Goal: Task Accomplishment & Management: Use online tool/utility

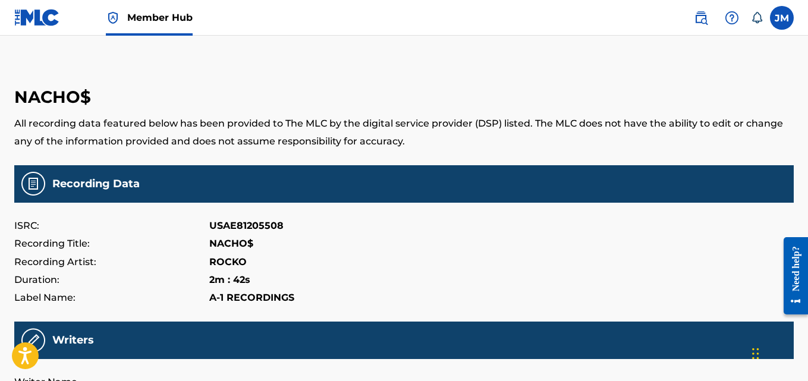
click at [133, 18] on span "Member Hub" at bounding box center [159, 18] width 65 height 14
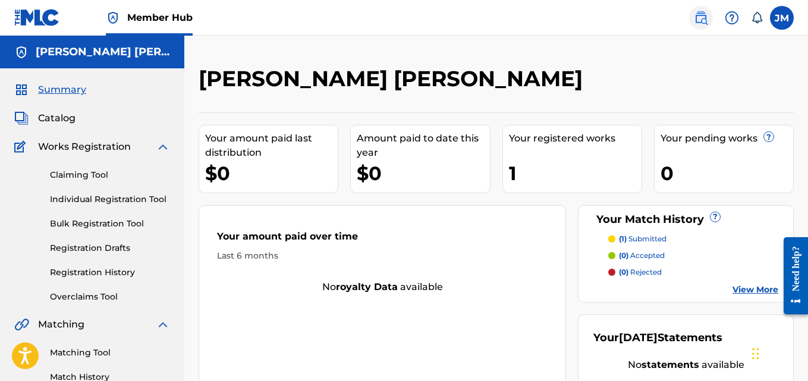
click at [704, 18] on img at bounding box center [701, 18] width 14 height 14
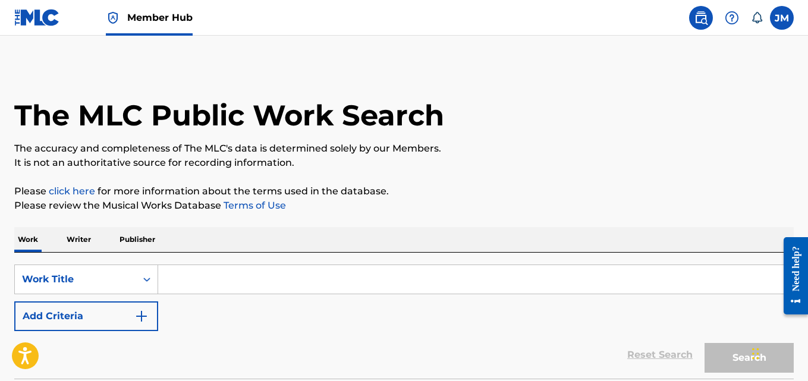
paste input "GET IN LINE"
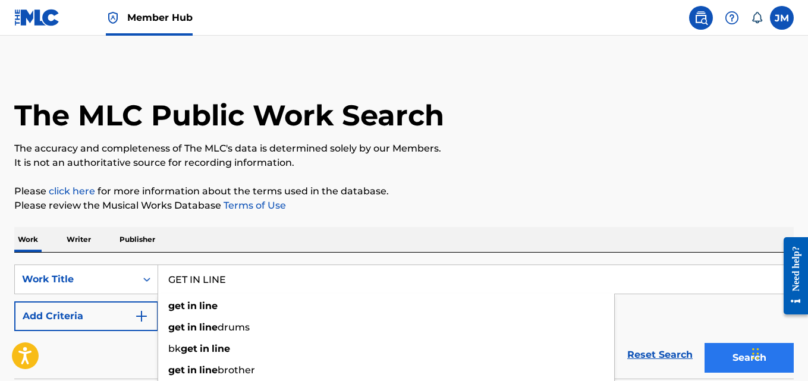
type input "GET IN LINE"
click at [732, 346] on button "Search" at bounding box center [749, 358] width 89 height 30
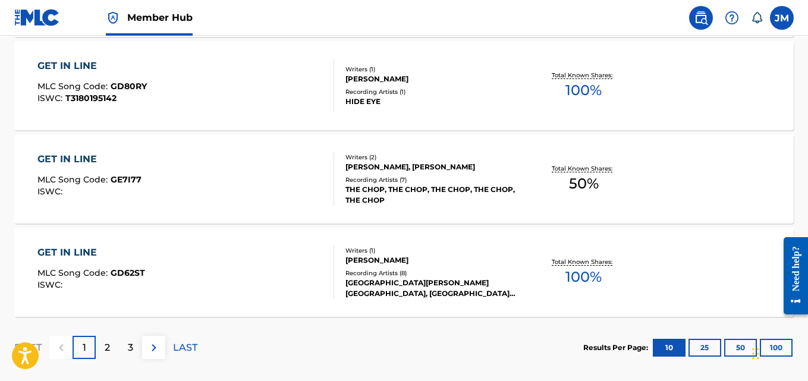
scroll to position [1075, 0]
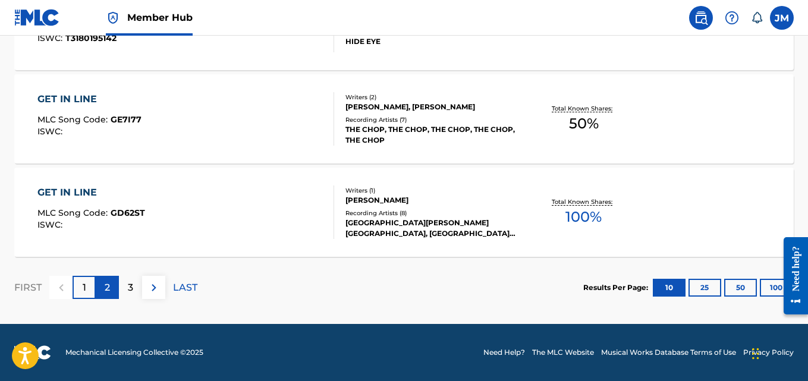
click at [111, 286] on div "2" at bounding box center [107, 287] width 23 height 23
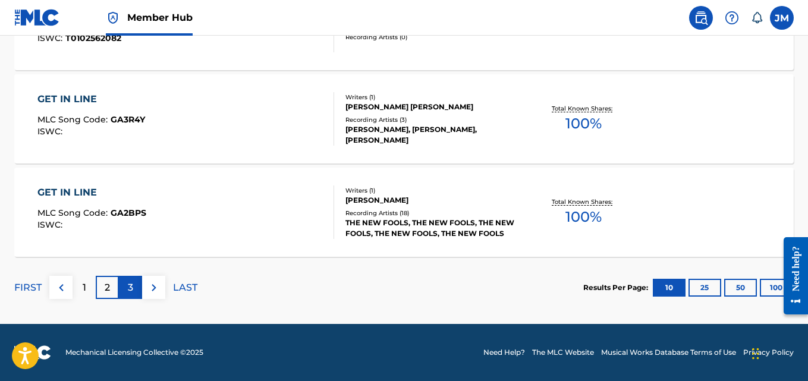
click at [127, 292] on div "3" at bounding box center [130, 287] width 23 height 23
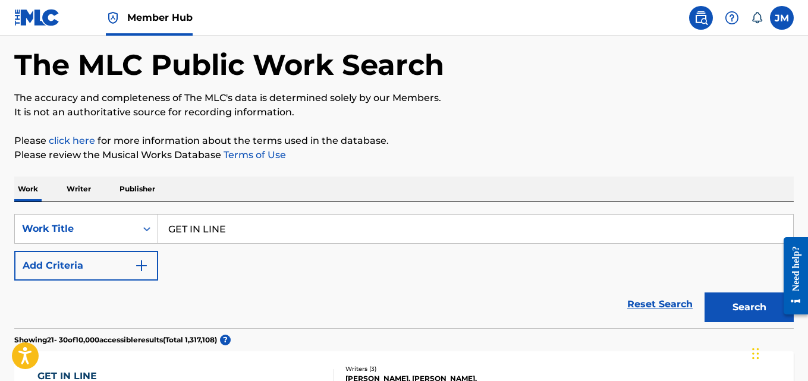
scroll to position [49, 0]
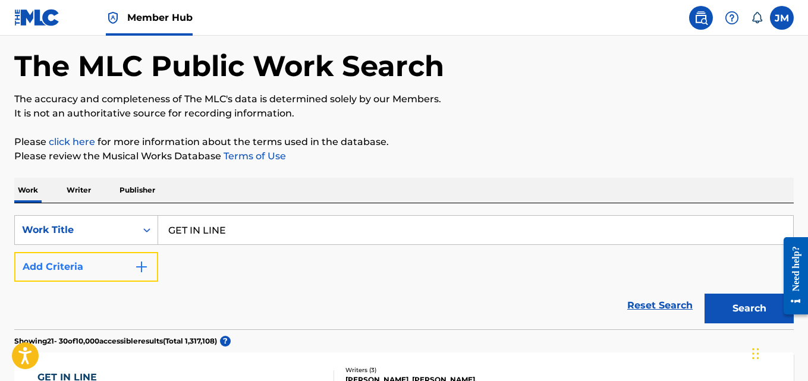
click at [145, 263] on img "Search Form" at bounding box center [141, 267] width 14 height 14
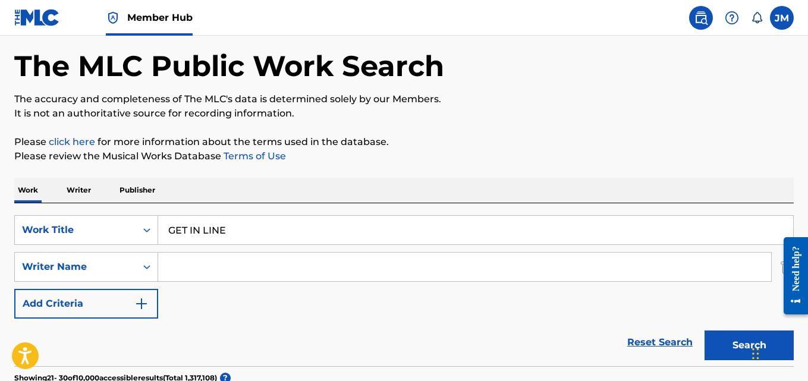
click at [186, 268] on input "Search Form" at bounding box center [464, 267] width 613 height 29
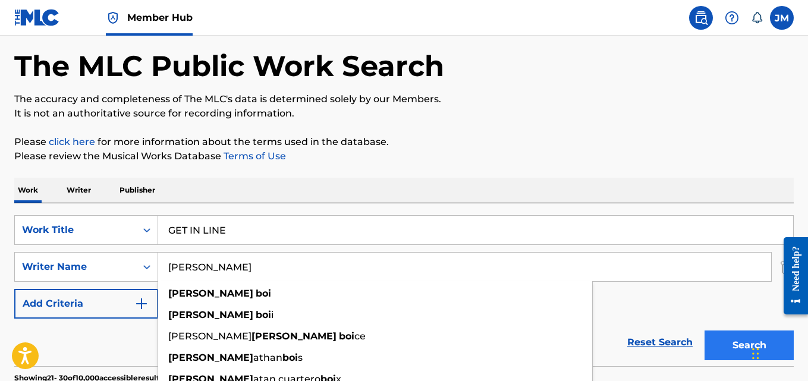
type input "Jon boi"
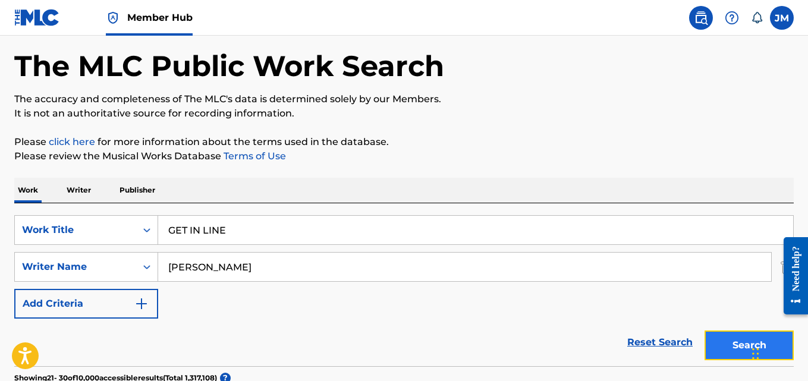
click at [720, 346] on button "Search" at bounding box center [749, 346] width 89 height 30
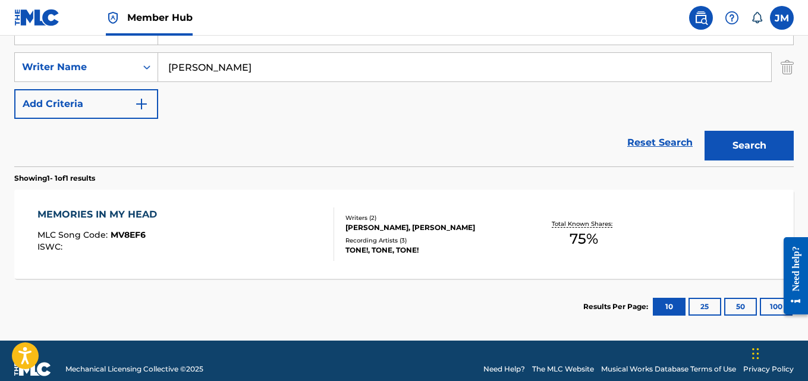
scroll to position [266, 0]
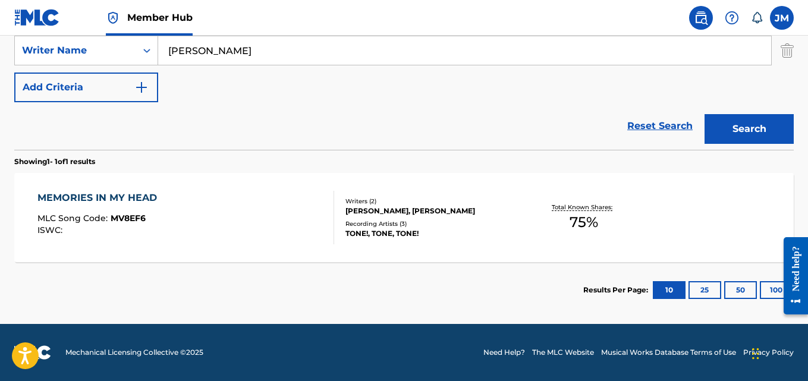
click at [107, 198] on div "MEMORIES IN MY HEAD" at bounding box center [100, 198] width 126 height 14
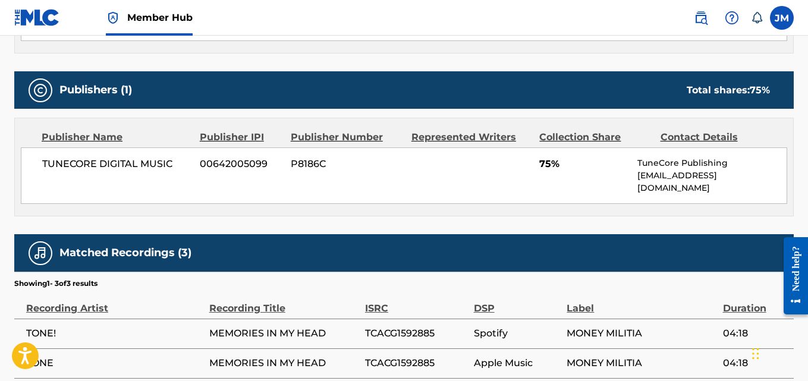
scroll to position [582, 0]
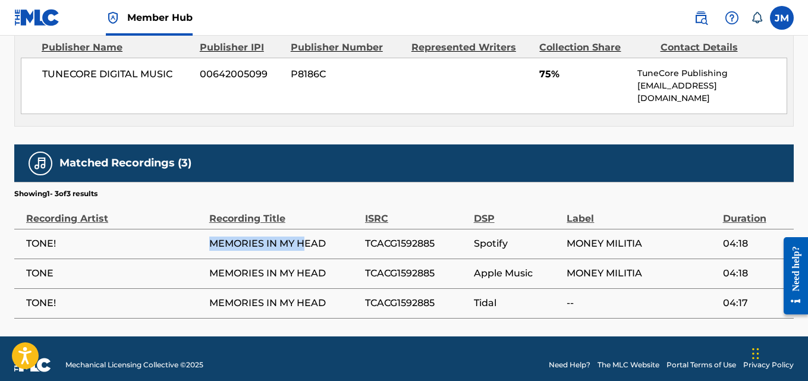
drag, startPoint x: 209, startPoint y: 233, endPoint x: 308, endPoint y: 226, distance: 99.6
click at [308, 237] on span "MEMORIES IN MY HEAD" at bounding box center [284, 244] width 150 height 14
click at [338, 237] on span "MEMORIES IN MY HEAD" at bounding box center [284, 244] width 150 height 14
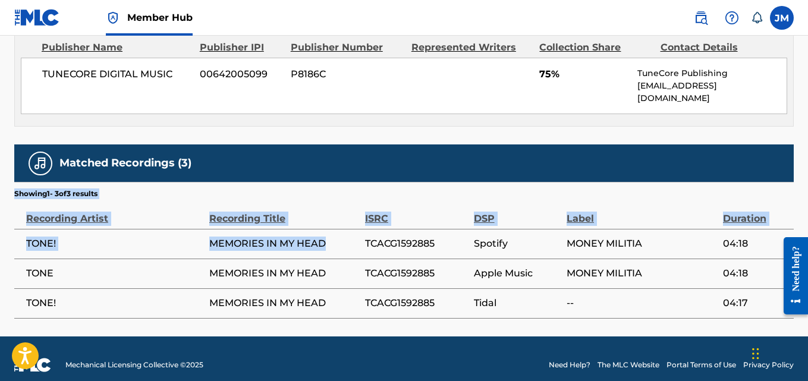
drag, startPoint x: 327, startPoint y: 231, endPoint x: 12, endPoint y: 236, distance: 314.7
click at [67, 237] on span "TONE!" at bounding box center [114, 244] width 177 height 14
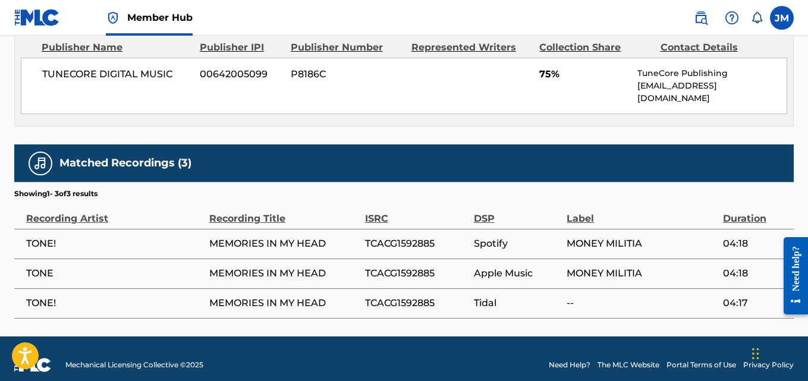
click at [23, 234] on td "TONE!" at bounding box center [111, 244] width 195 height 30
drag, startPoint x: 24, startPoint y: 232, endPoint x: 335, endPoint y: 242, distance: 310.7
click at [335, 242] on tr "TONE! MEMORIES IN MY HEAD TCACG1592885 Spotify MONEY MILITIA 04:18" at bounding box center [404, 244] width 780 height 30
copy tr "TONE! MEMORIES IN MY HEAD"
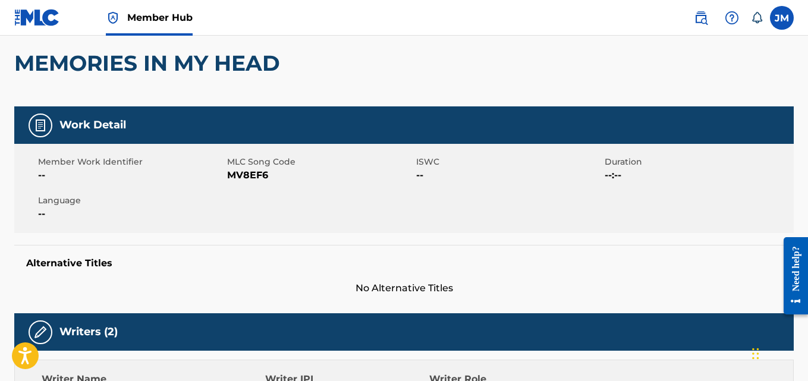
scroll to position [0, 0]
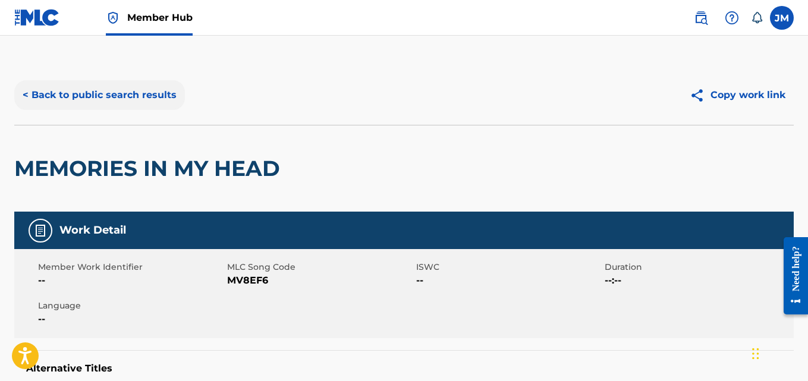
click at [110, 92] on button "< Back to public search results" at bounding box center [99, 95] width 171 height 30
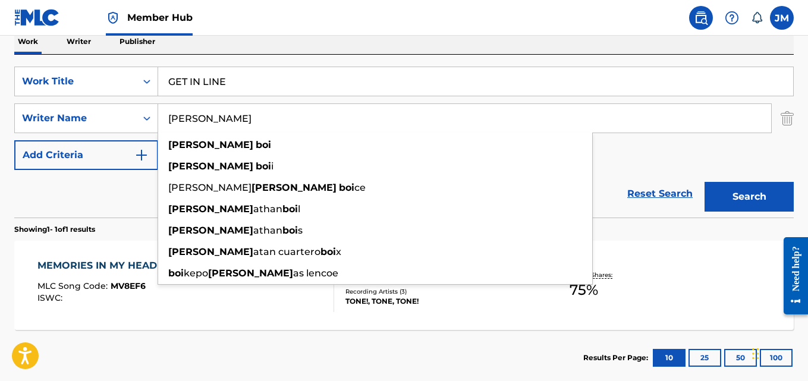
drag, startPoint x: 204, startPoint y: 120, endPoint x: 171, endPoint y: 126, distance: 33.3
click at [171, 126] on input "Jon boi" at bounding box center [464, 118] width 613 height 29
type input "JON BOI"
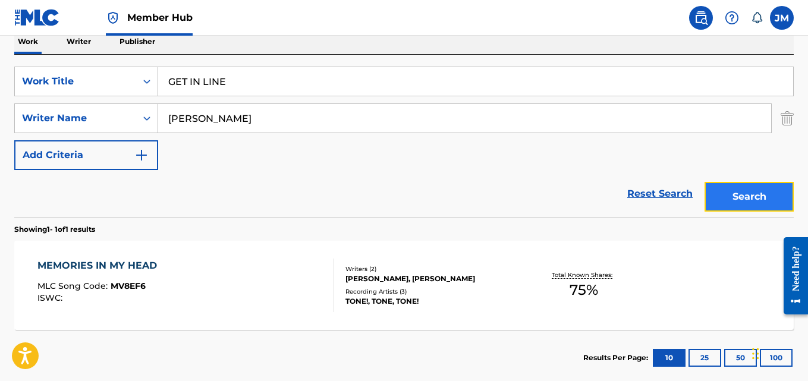
click at [751, 196] on button "Search" at bounding box center [749, 197] width 89 height 30
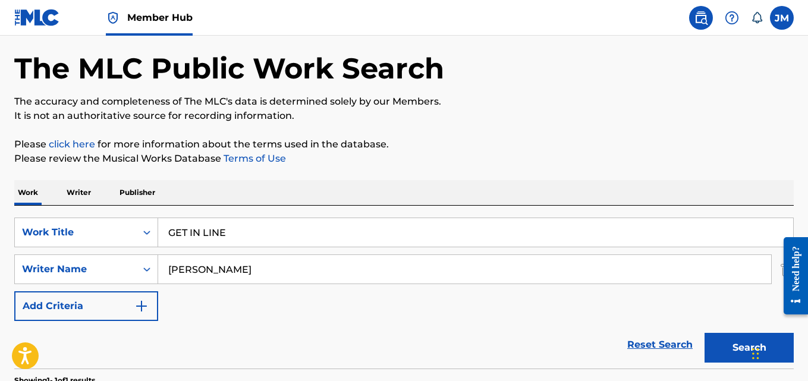
scroll to position [46, 0]
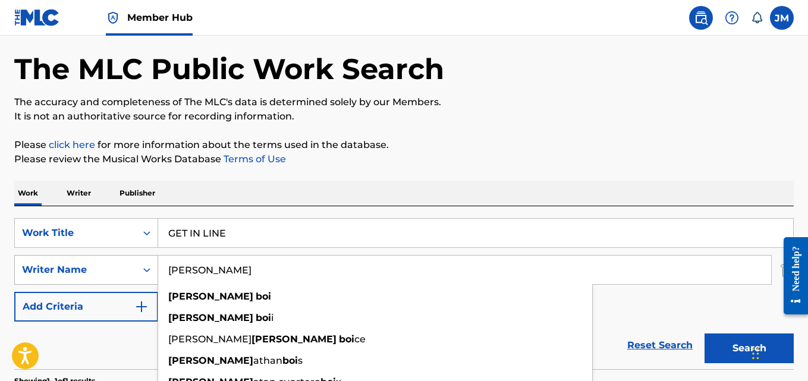
drag, startPoint x: 220, startPoint y: 271, endPoint x: 155, endPoint y: 278, distance: 65.8
click at [155, 278] on div "SearchWithCriteria9c1be862-b2df-467f-a09a-6f7409534950 Writer Name JON BOI jon …" at bounding box center [404, 270] width 780 height 30
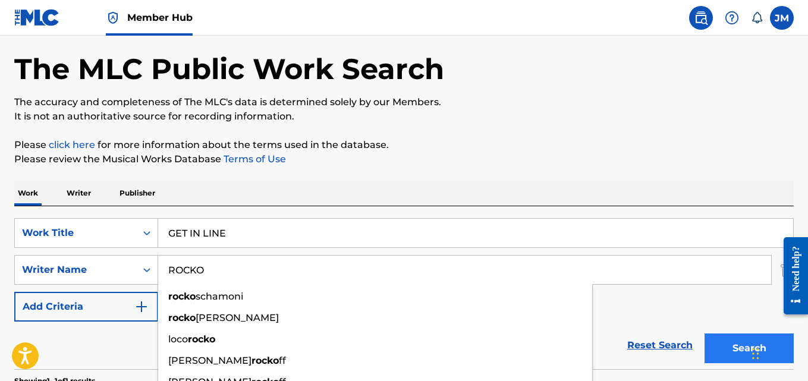
type input "ROCKO"
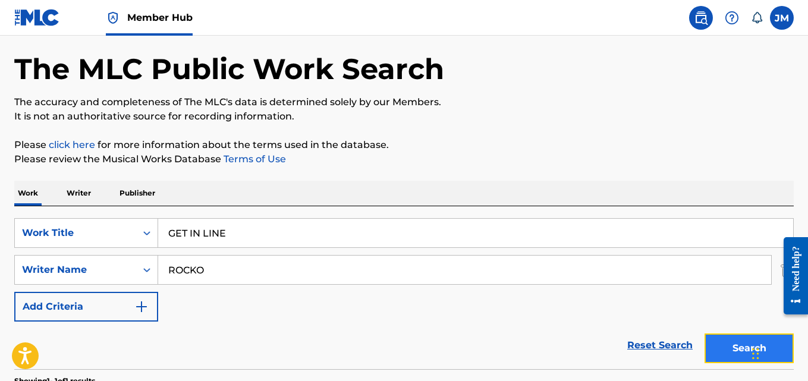
click at [717, 347] on button "Search" at bounding box center [749, 349] width 89 height 30
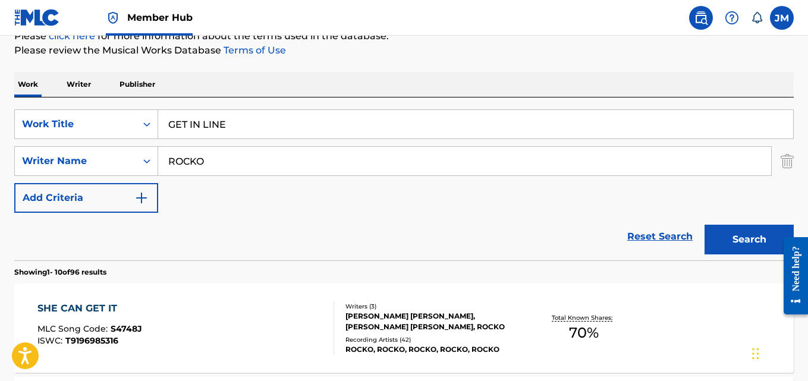
scroll to position [156, 0]
click at [84, 82] on p "Writer" at bounding box center [79, 83] width 32 height 25
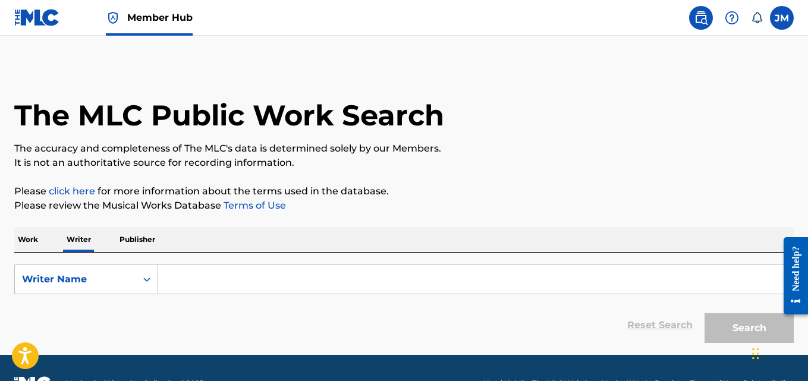
scroll to position [31, 0]
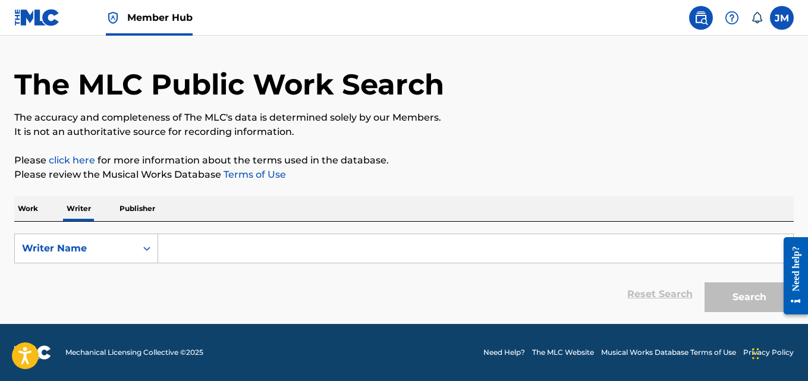
click at [138, 209] on p "Publisher" at bounding box center [137, 208] width 43 height 25
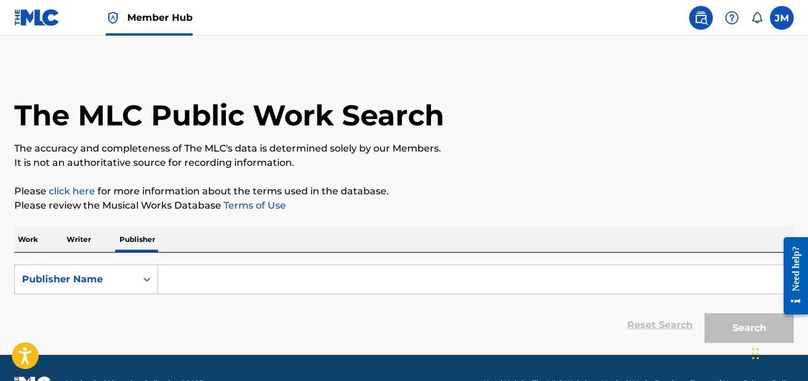
click at [178, 273] on input "Search Form" at bounding box center [475, 279] width 635 height 29
paste input "A-1 RECORDINGS"
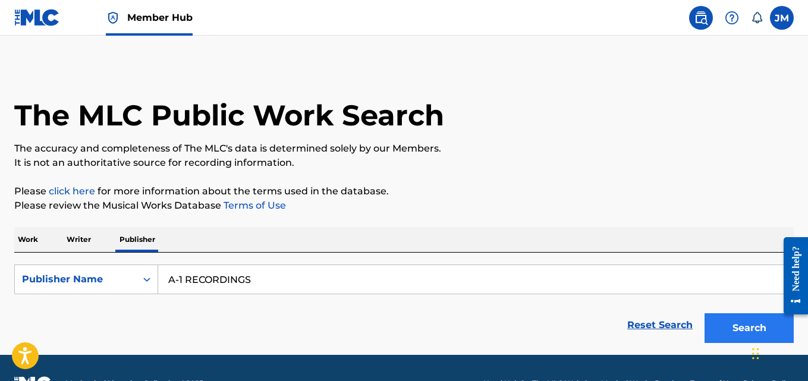
type input "A-1 RECORDINGS"
click at [739, 323] on button "Search" at bounding box center [749, 329] width 89 height 30
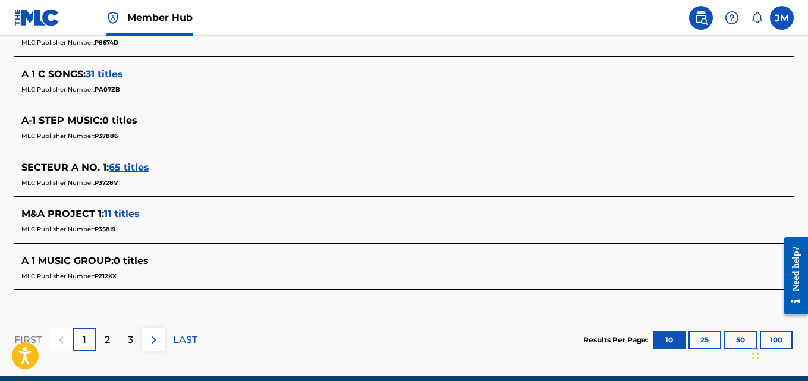
scroll to position [604, 0]
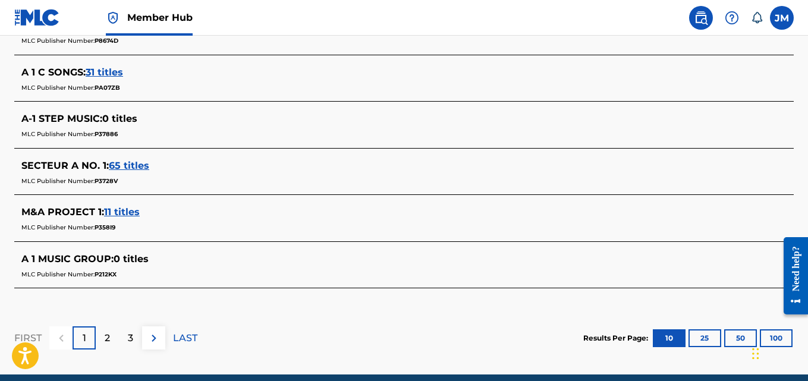
click at [107, 262] on span "A 1 MUSIC GROUP :" at bounding box center [67, 258] width 92 height 11
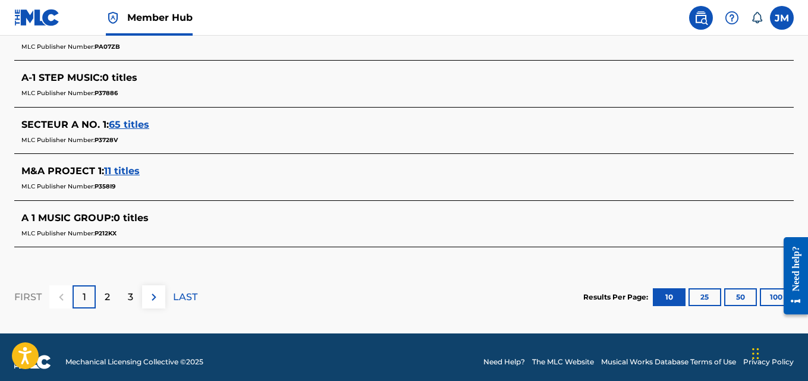
scroll to position [655, 0]
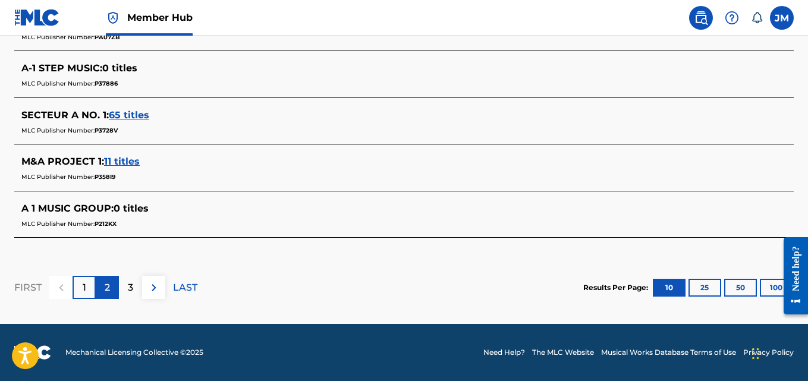
click at [114, 287] on div "2" at bounding box center [107, 287] width 23 height 23
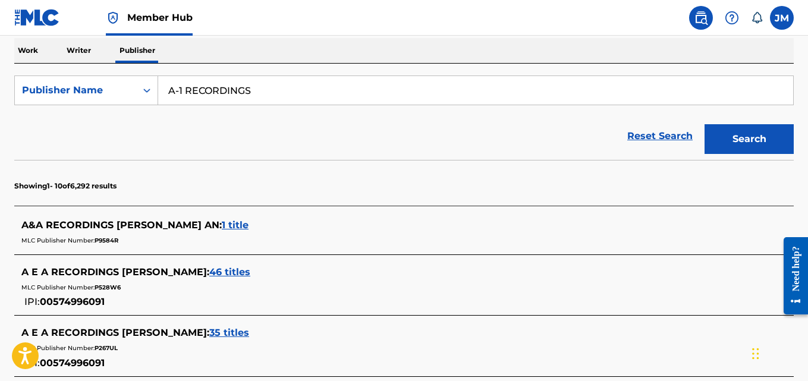
scroll to position [189, 0]
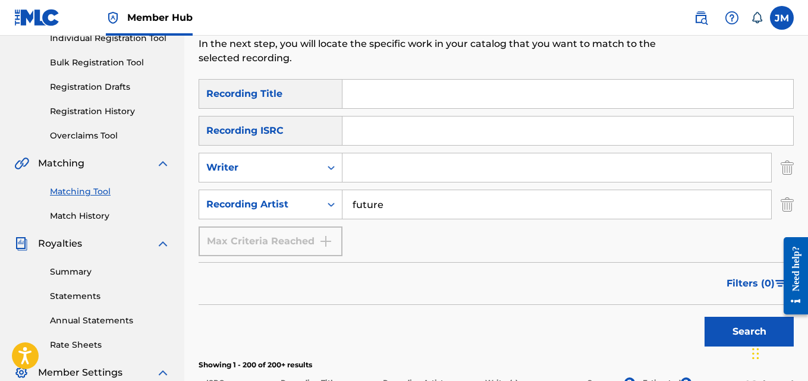
scroll to position [160, 0]
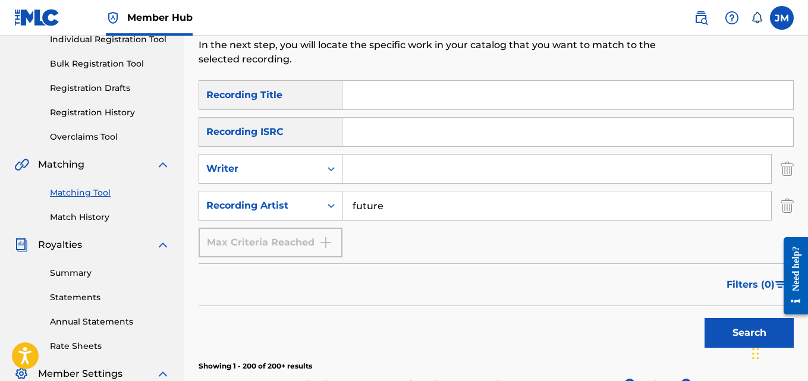
drag, startPoint x: 390, startPoint y: 209, endPoint x: 333, endPoint y: 211, distance: 56.5
click at [333, 211] on div "SearchWithCriteriaf1c6e655-5a74-4aa9-a523-30f2b2f69c5e Recording Artist future" at bounding box center [497, 206] width 596 height 30
type input "rocko"
click at [731, 339] on button "Search" at bounding box center [749, 333] width 89 height 30
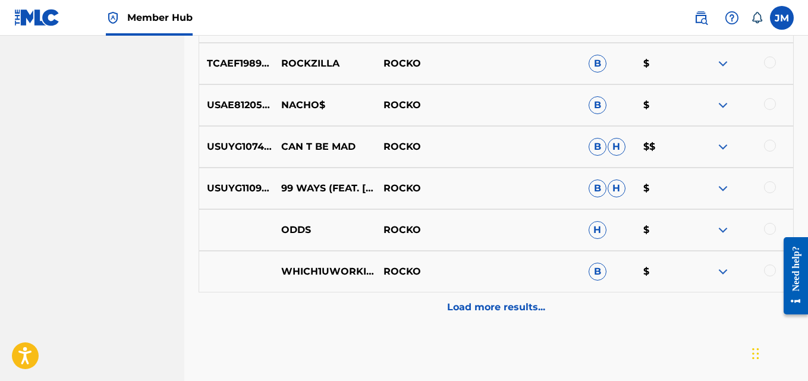
scroll to position [687, 0]
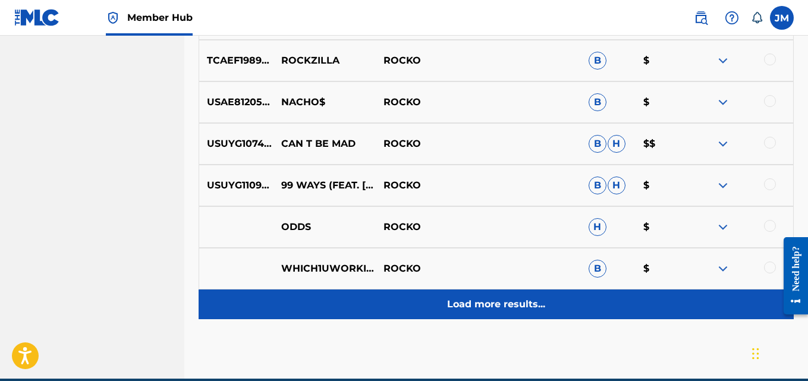
click at [522, 315] on div "Load more results..." at bounding box center [497, 305] width 596 height 30
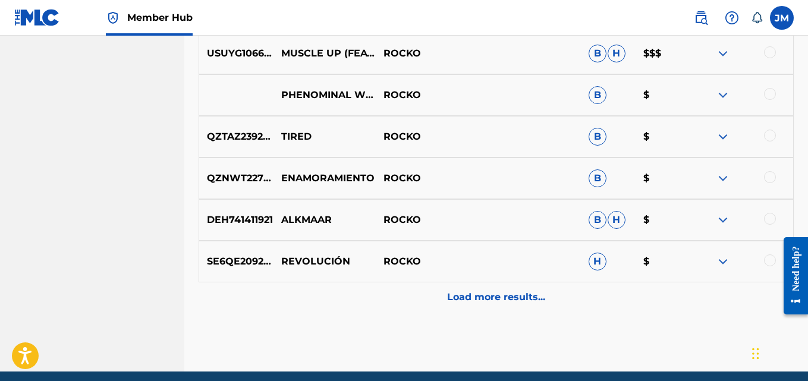
scroll to position [1158, 0]
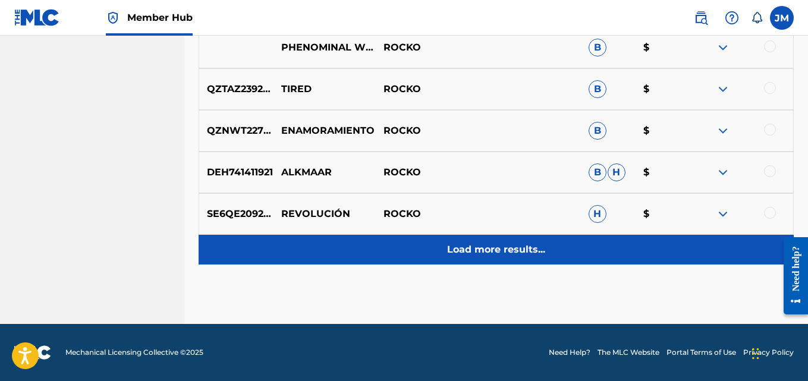
click at [493, 250] on p "Load more results..." at bounding box center [496, 250] width 98 height 14
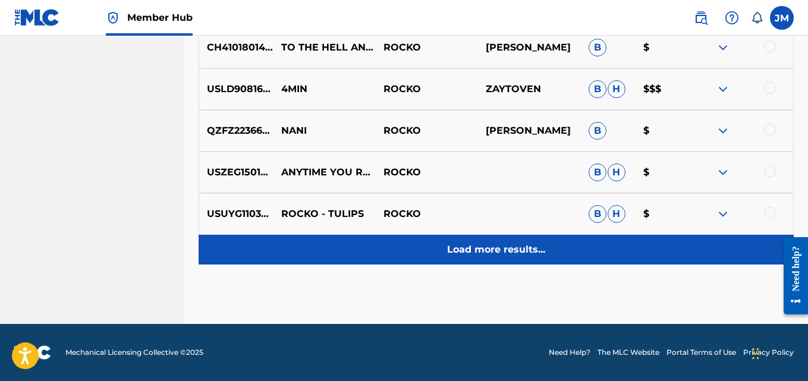
click at [493, 253] on p "Load more results..." at bounding box center [496, 250] width 98 height 14
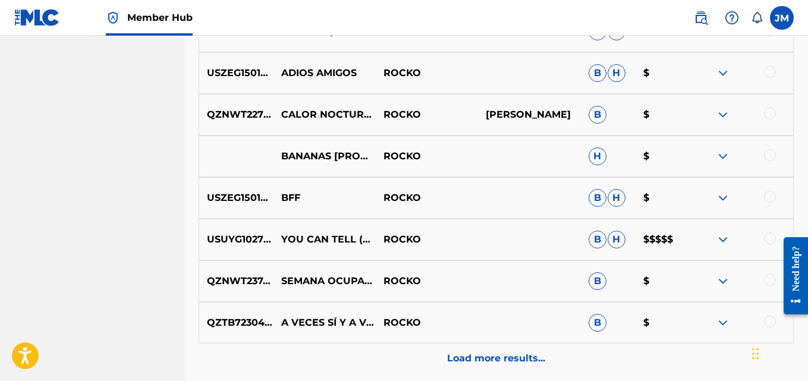
scroll to position [1991, 0]
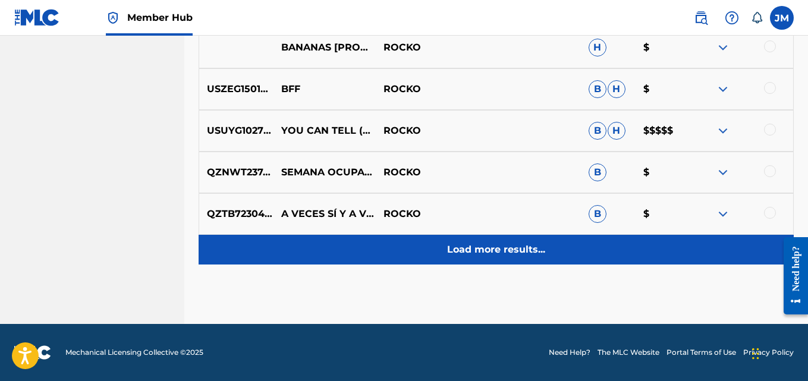
click at [496, 247] on p "Load more results..." at bounding box center [496, 250] width 98 height 14
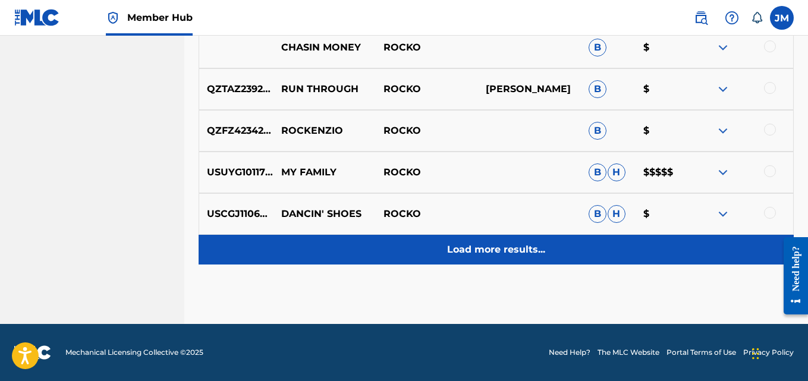
click at [493, 255] on p "Load more results..." at bounding box center [496, 250] width 98 height 14
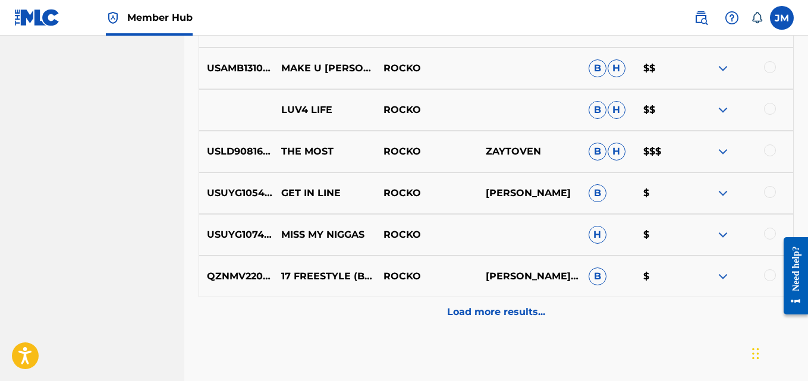
scroll to position [2769, 0]
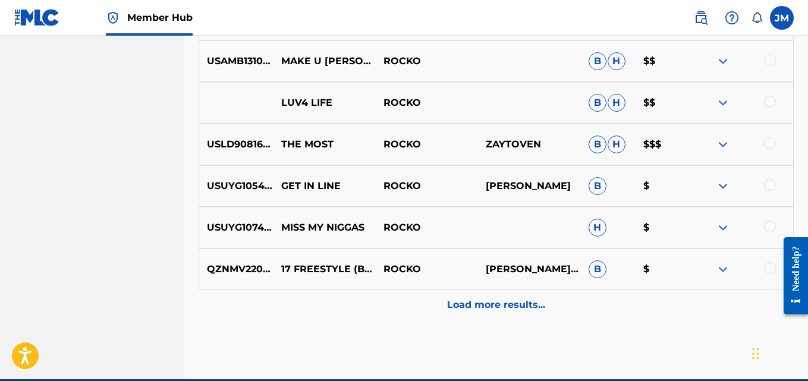
click at [720, 185] on img at bounding box center [723, 186] width 14 height 14
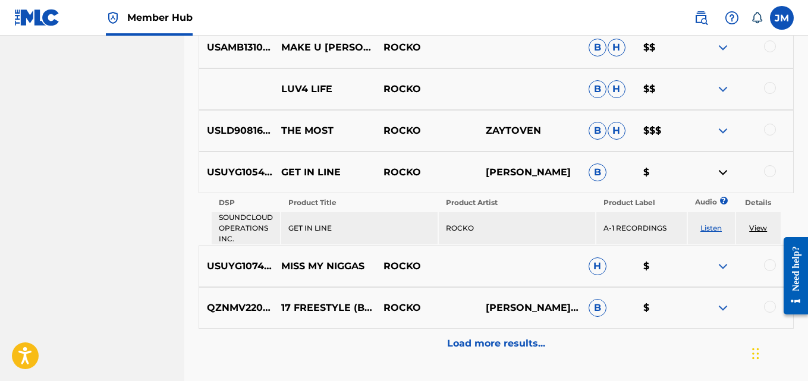
scroll to position [2782, 0]
click at [755, 230] on link "View" at bounding box center [759, 228] width 18 height 9
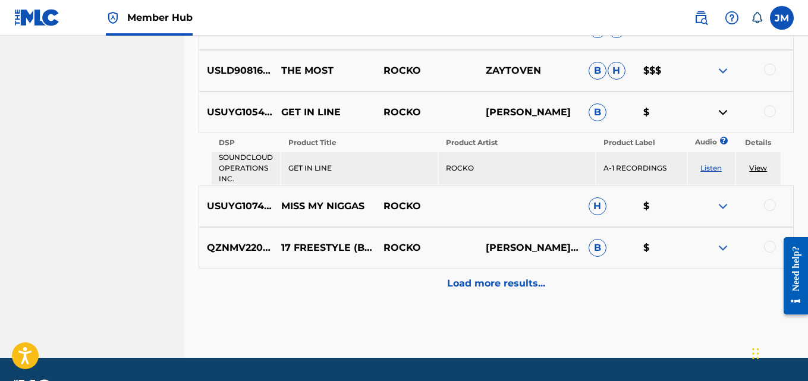
scroll to position [2876, 0]
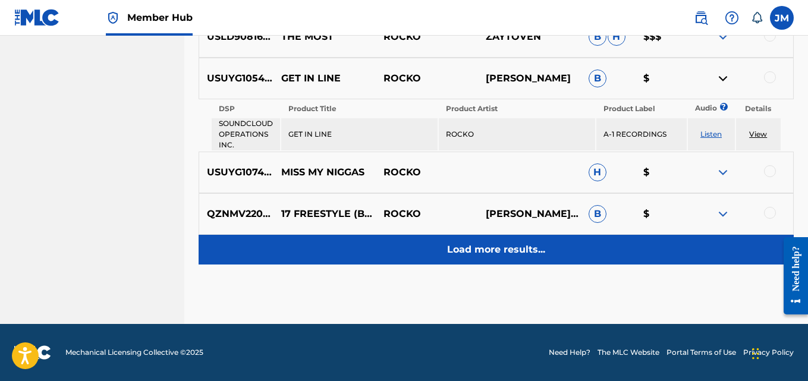
click at [491, 249] on p "Load more results..." at bounding box center [496, 250] width 98 height 14
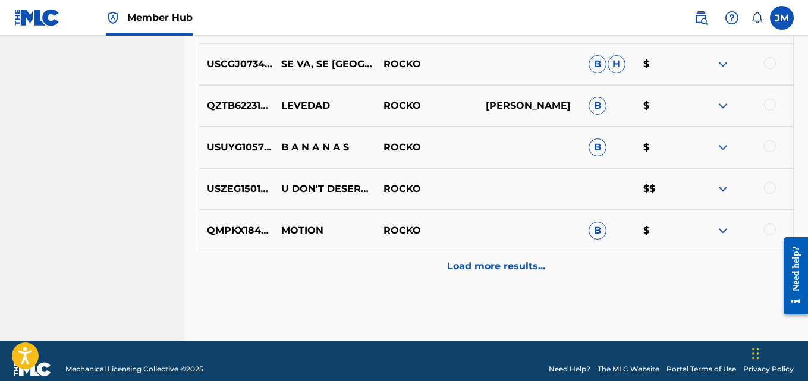
scroll to position [3240, 0]
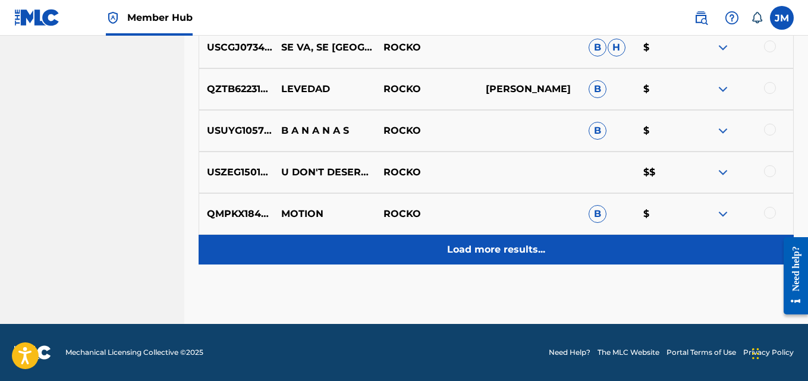
click at [473, 248] on p "Load more results..." at bounding box center [496, 250] width 98 height 14
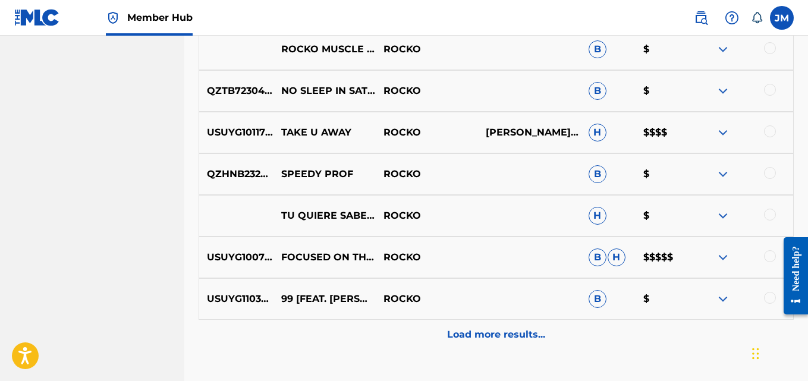
scroll to position [3657, 0]
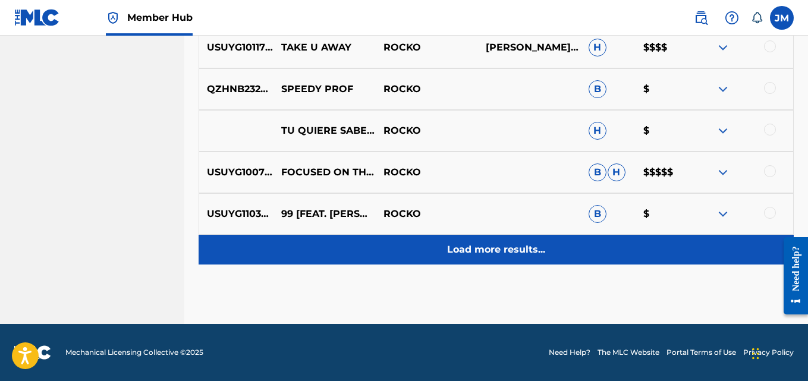
click at [490, 254] on p "Load more results..." at bounding box center [496, 250] width 98 height 14
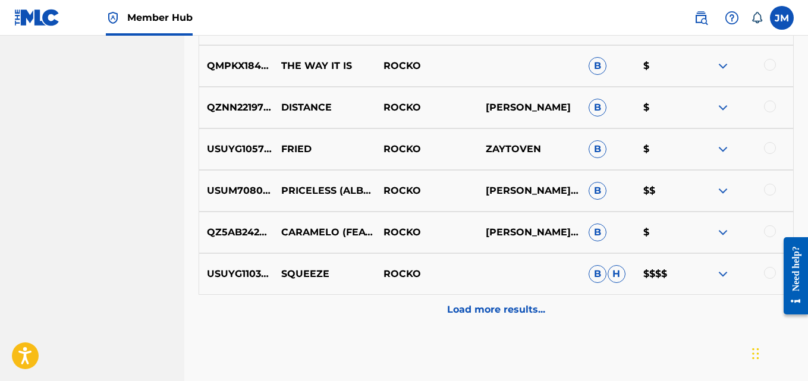
scroll to position [4073, 0]
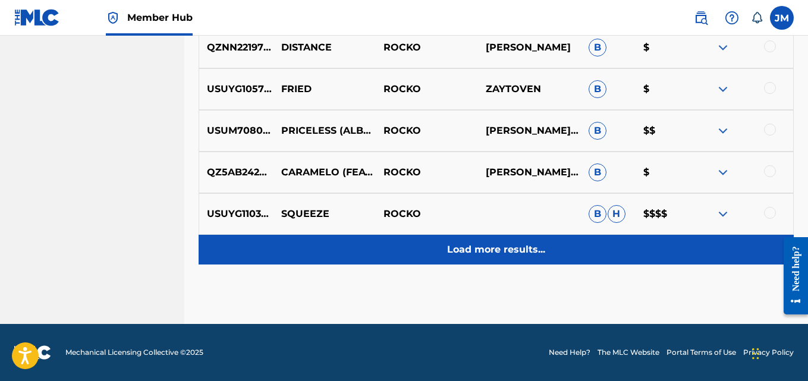
click at [494, 259] on div "Load more results..." at bounding box center [497, 250] width 596 height 30
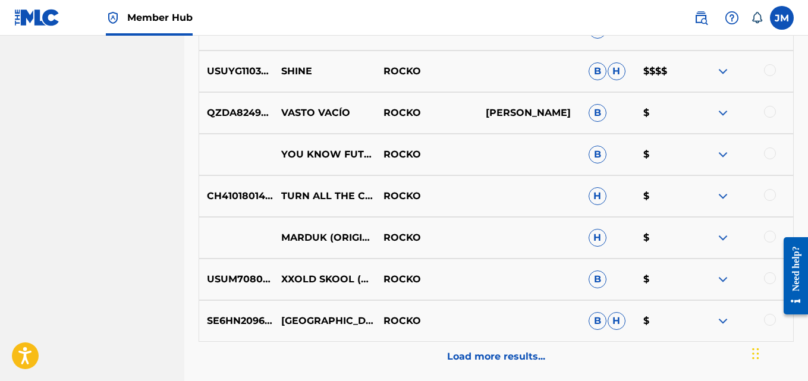
scroll to position [4490, 0]
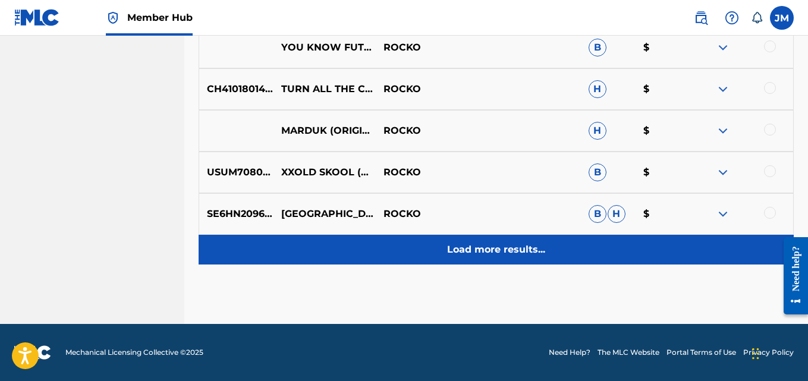
click at [493, 242] on div "Load more results..." at bounding box center [497, 250] width 596 height 30
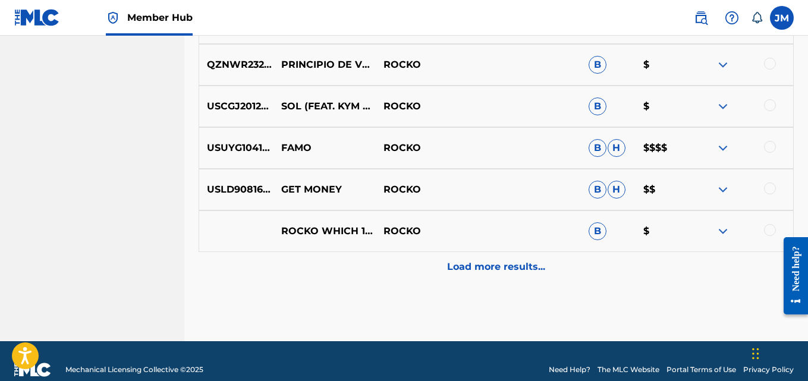
scroll to position [4906, 0]
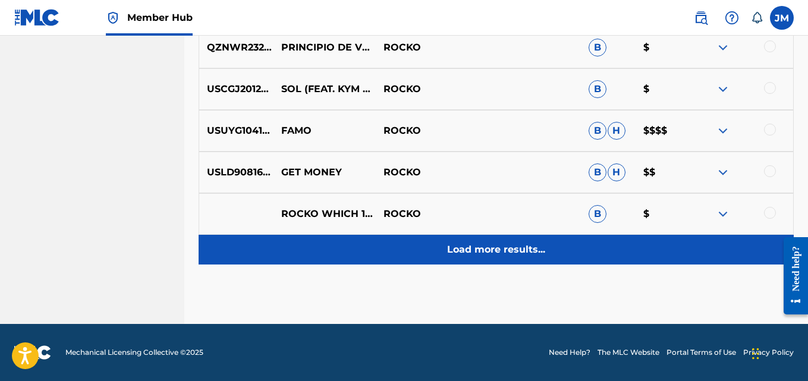
click at [482, 255] on p "Load more results..." at bounding box center [496, 250] width 98 height 14
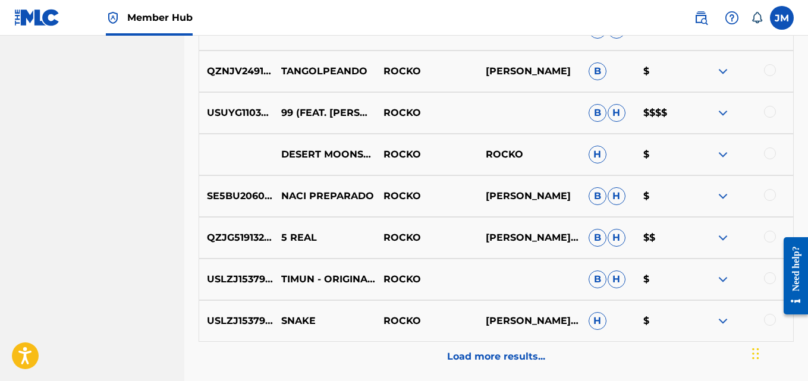
scroll to position [5323, 0]
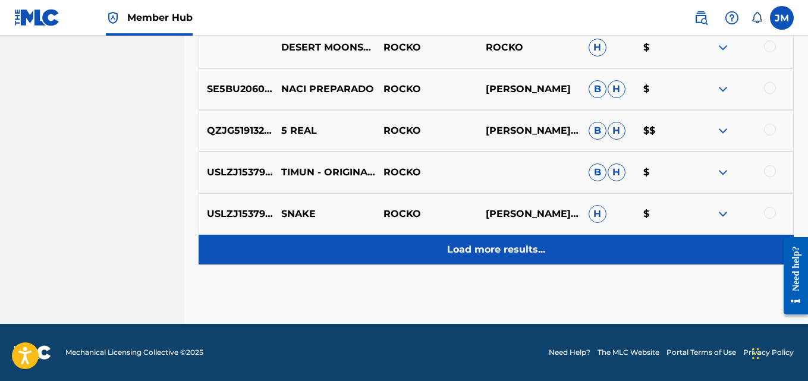
click at [571, 250] on div "Load more results..." at bounding box center [497, 250] width 596 height 30
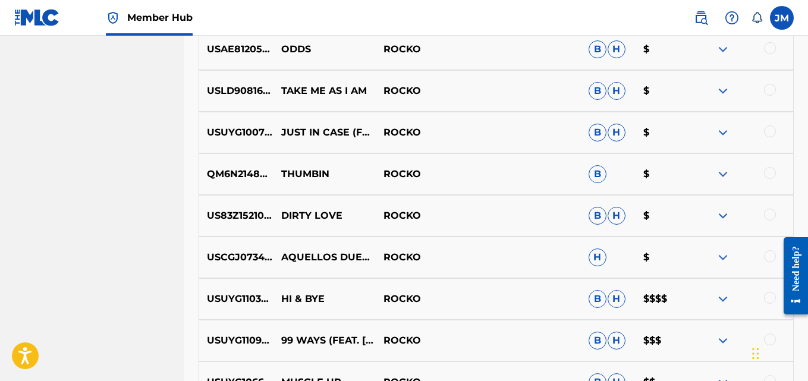
scroll to position [5739, 0]
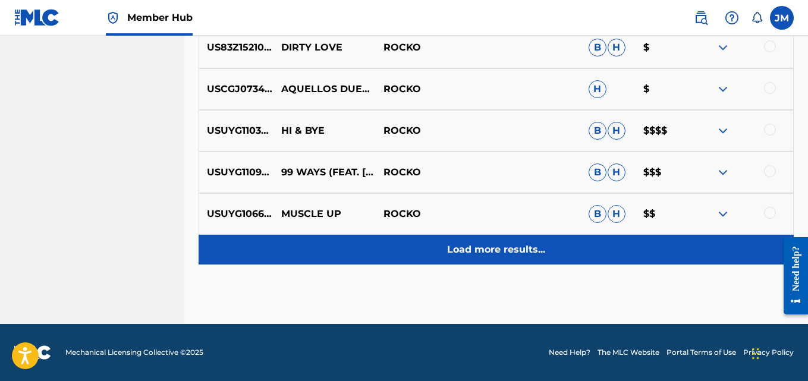
click at [463, 242] on div "Load more results..." at bounding box center [497, 250] width 596 height 30
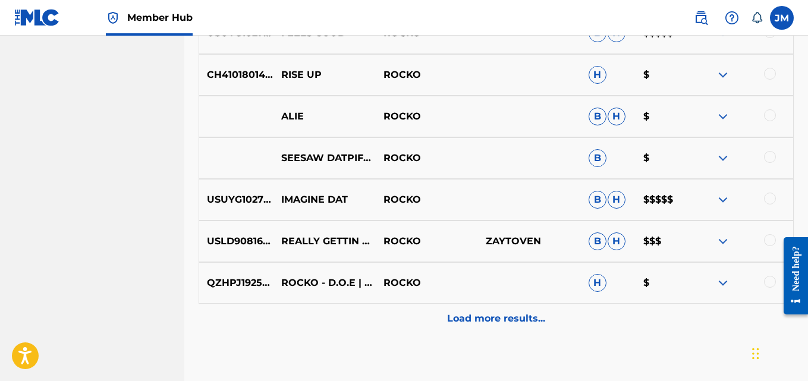
scroll to position [6156, 0]
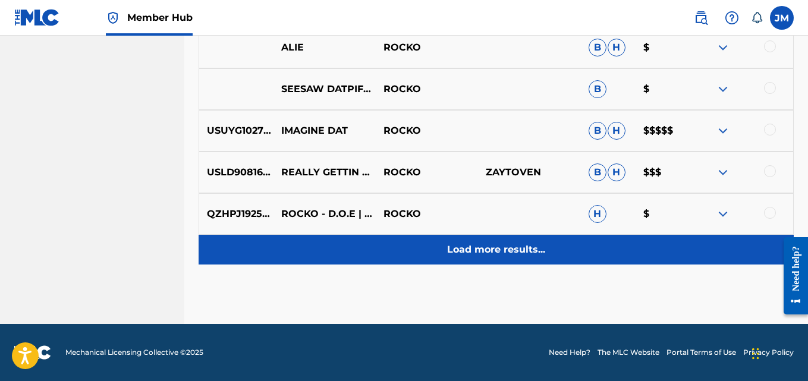
click at [497, 256] on p "Load more results..." at bounding box center [496, 250] width 98 height 14
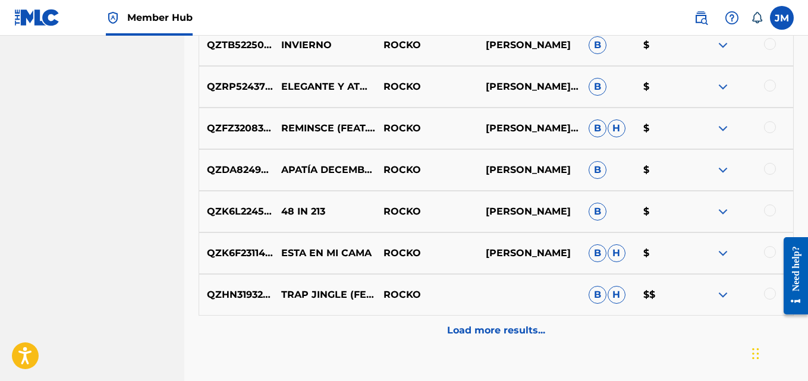
scroll to position [6572, 0]
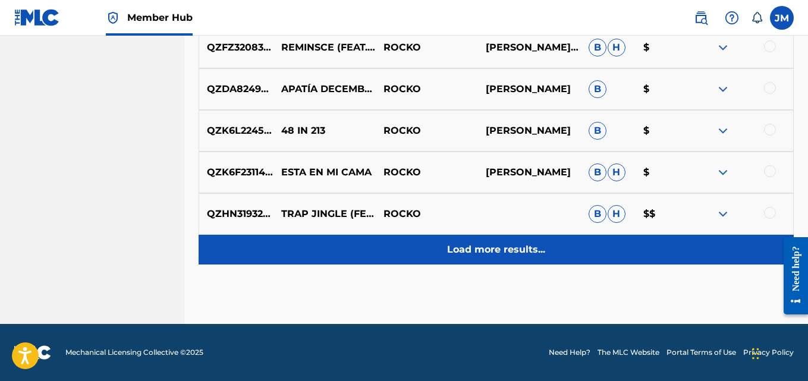
click at [487, 245] on p "Load more results..." at bounding box center [496, 250] width 98 height 14
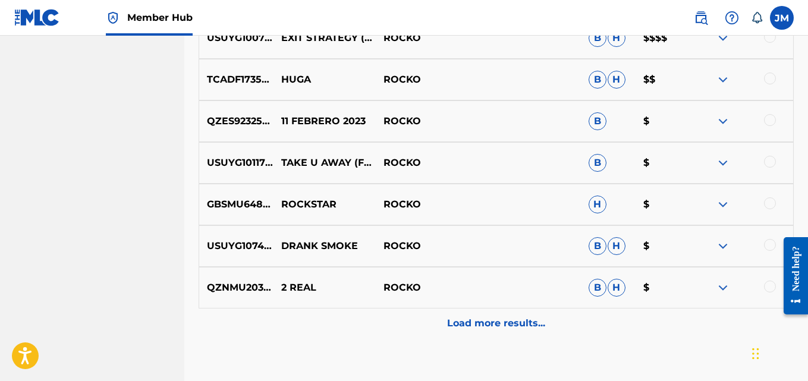
scroll to position [6915, 0]
click at [723, 162] on img at bounding box center [723, 162] width 14 height 14
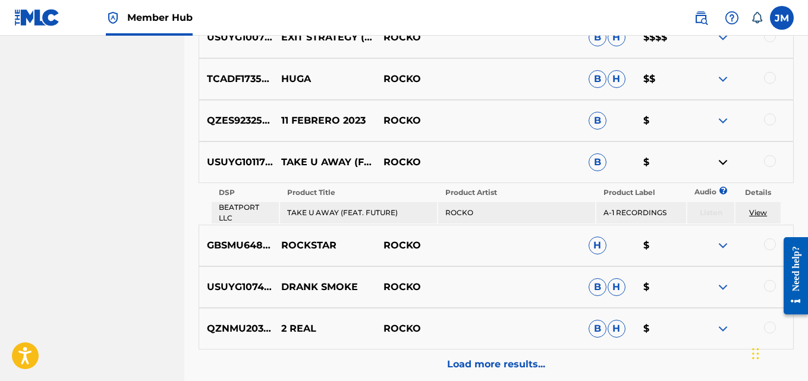
click at [758, 212] on link "View" at bounding box center [759, 212] width 18 height 9
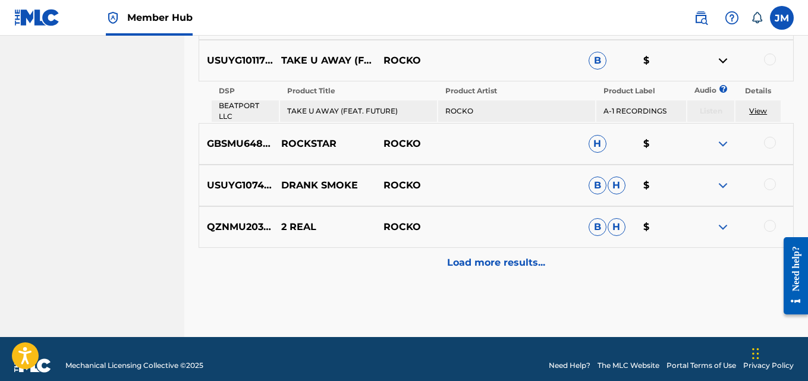
scroll to position [7030, 0]
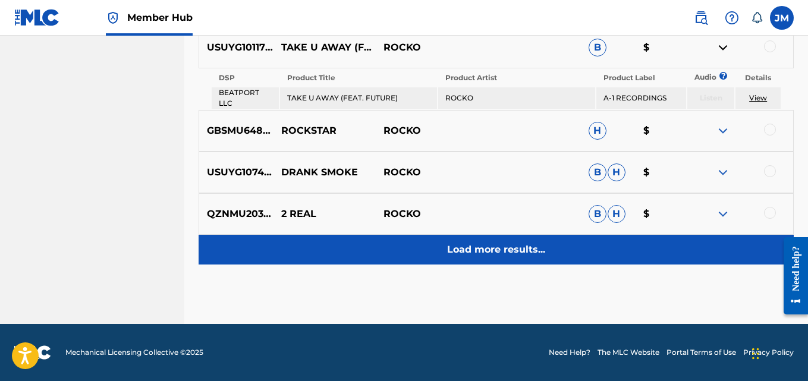
click at [490, 250] on p "Load more results..." at bounding box center [496, 250] width 98 height 14
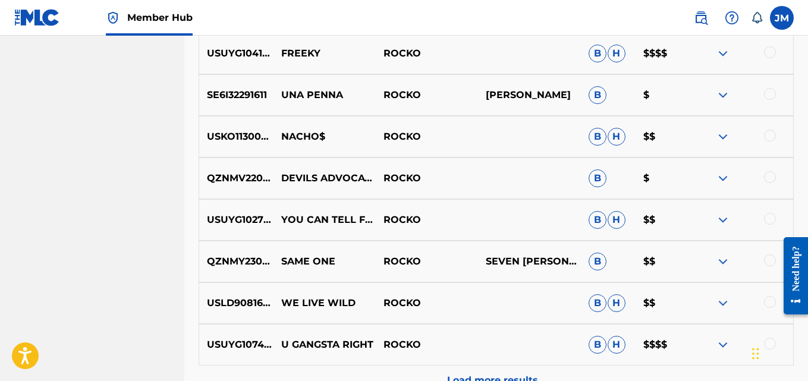
scroll to position [7405, 0]
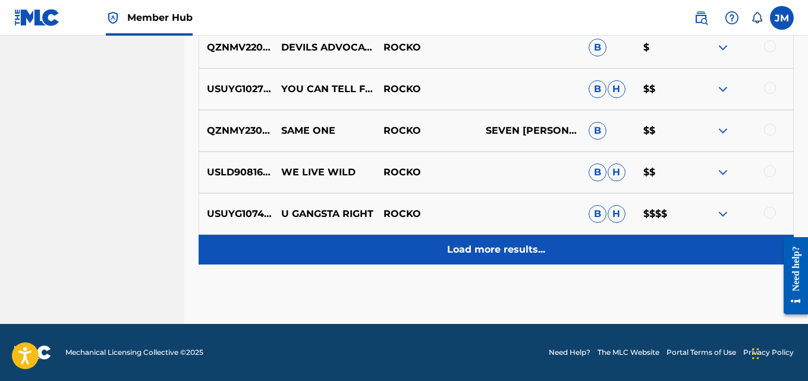
click at [473, 244] on p "Load more results..." at bounding box center [496, 250] width 98 height 14
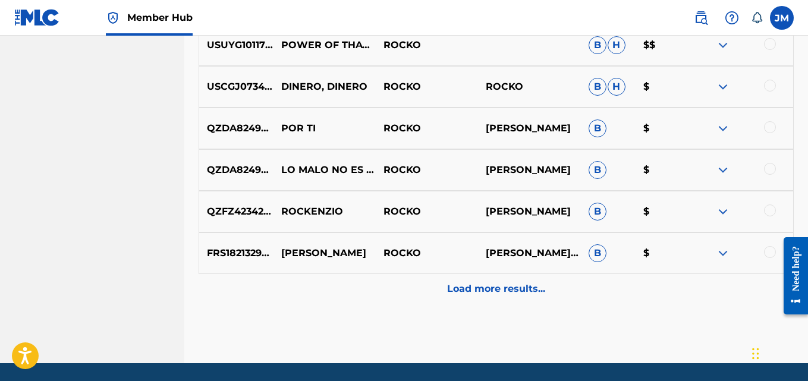
scroll to position [7821, 0]
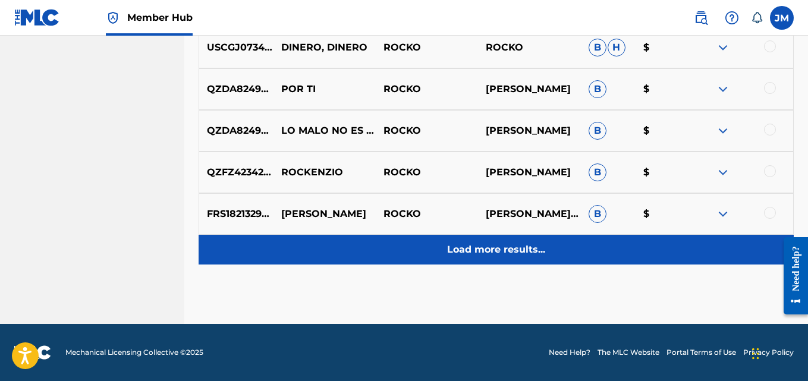
click at [494, 255] on p "Load more results..." at bounding box center [496, 250] width 98 height 14
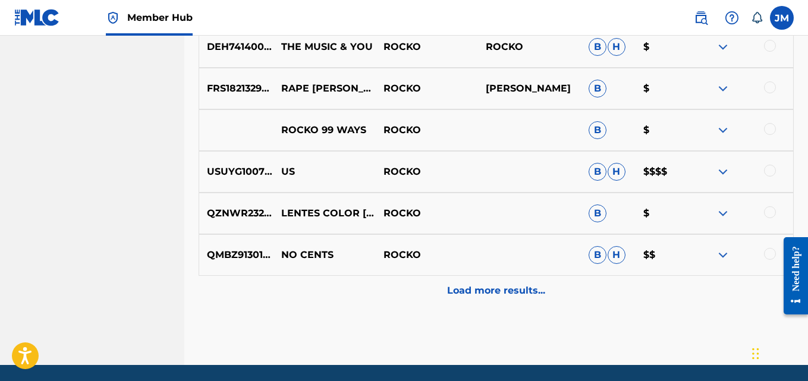
scroll to position [8238, 0]
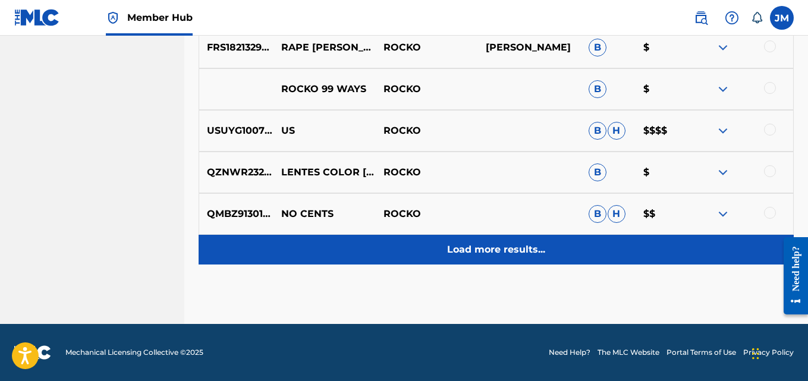
click at [520, 248] on p "Load more results..." at bounding box center [496, 250] width 98 height 14
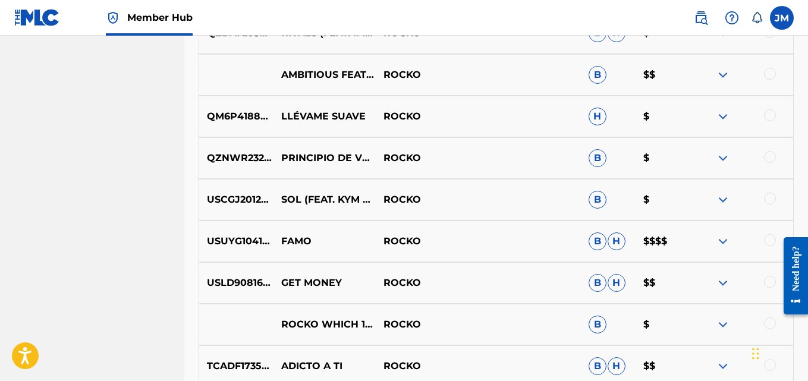
scroll to position [4783, 0]
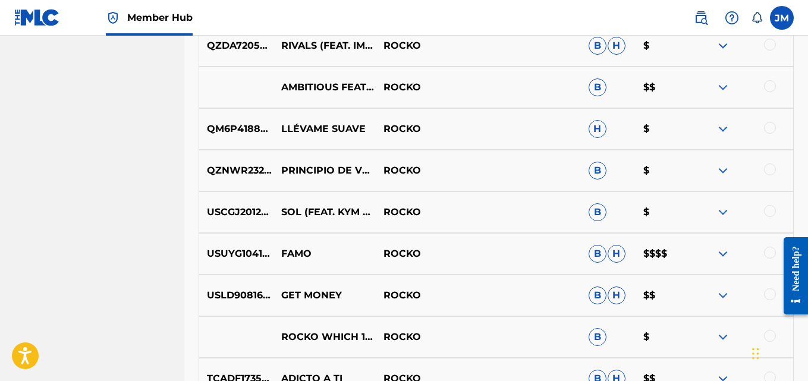
click at [722, 214] on img at bounding box center [723, 212] width 14 height 14
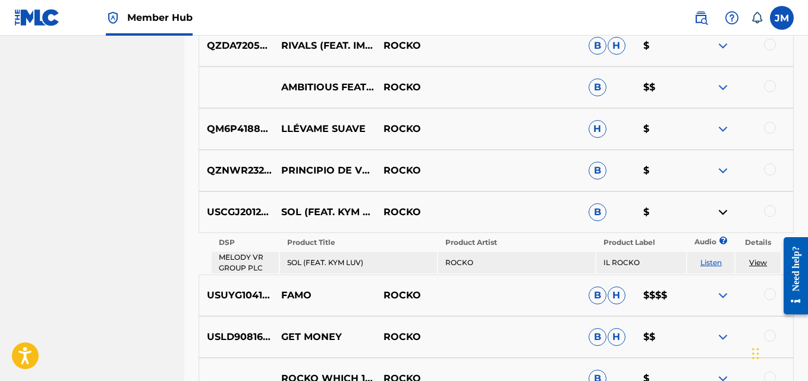
click at [722, 214] on img at bounding box center [723, 212] width 14 height 14
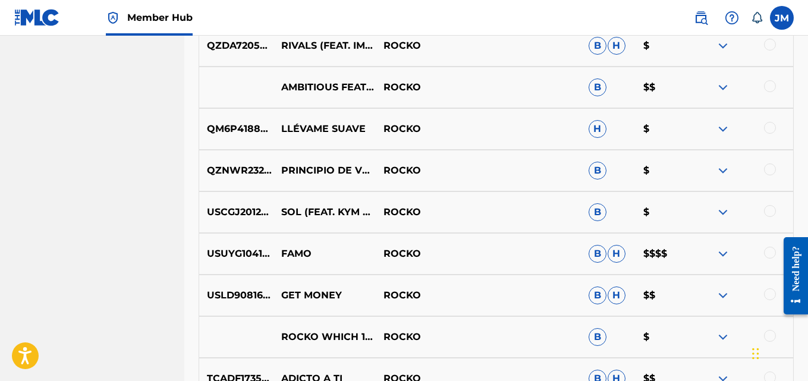
click at [722, 294] on img at bounding box center [723, 296] width 14 height 14
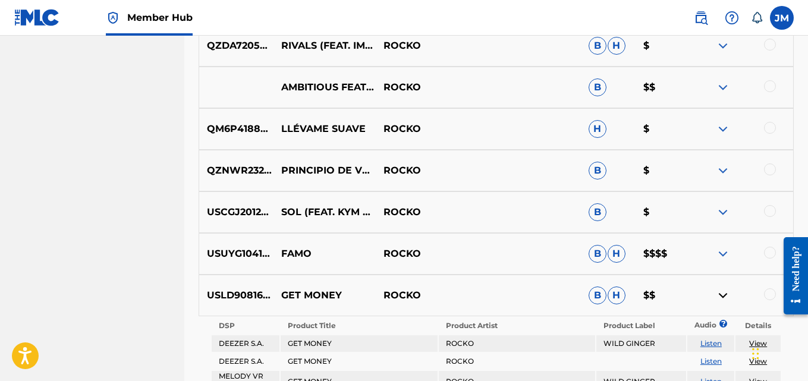
click at [723, 253] on img at bounding box center [723, 254] width 14 height 14
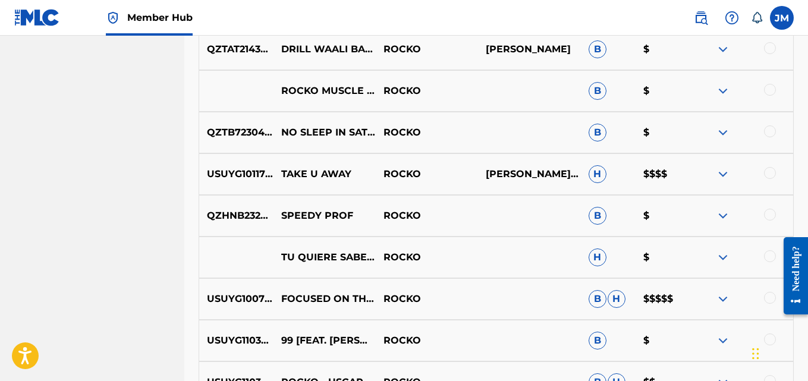
scroll to position [3533, 0]
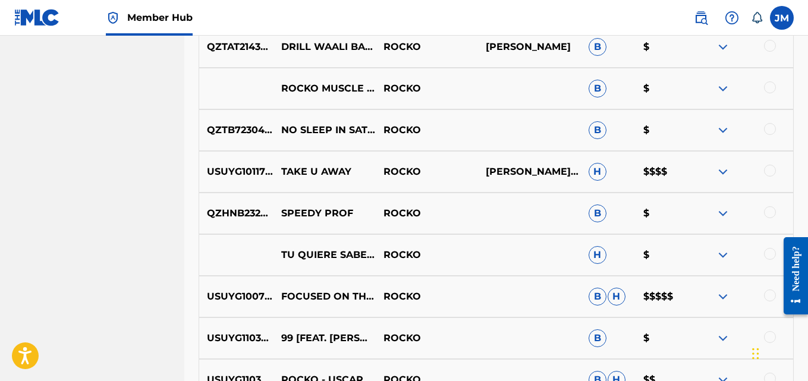
click at [721, 166] on img at bounding box center [723, 172] width 14 height 14
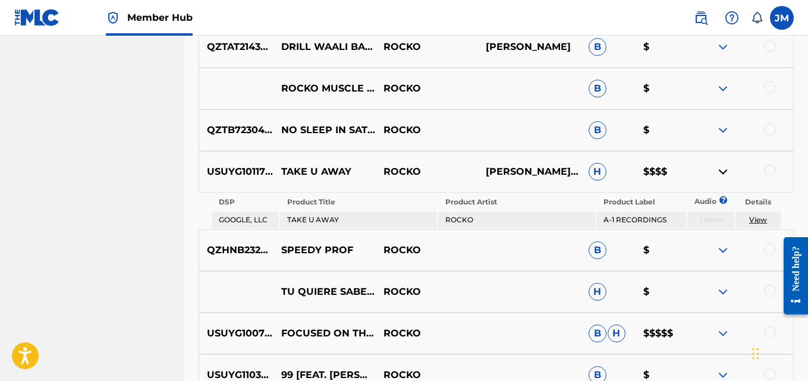
click at [770, 175] on div at bounding box center [770, 171] width 12 height 12
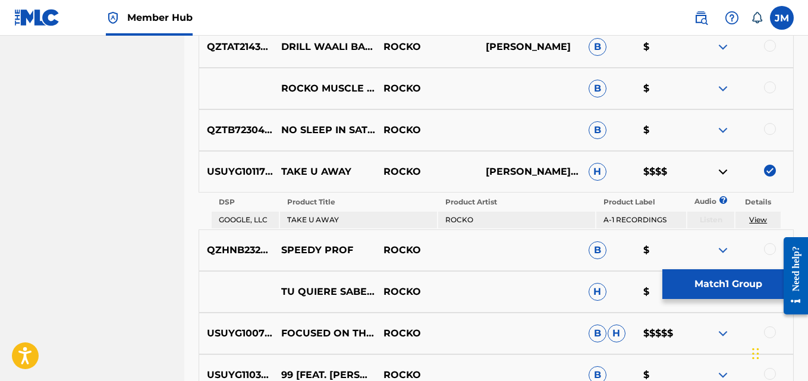
click at [723, 334] on img at bounding box center [723, 334] width 14 height 14
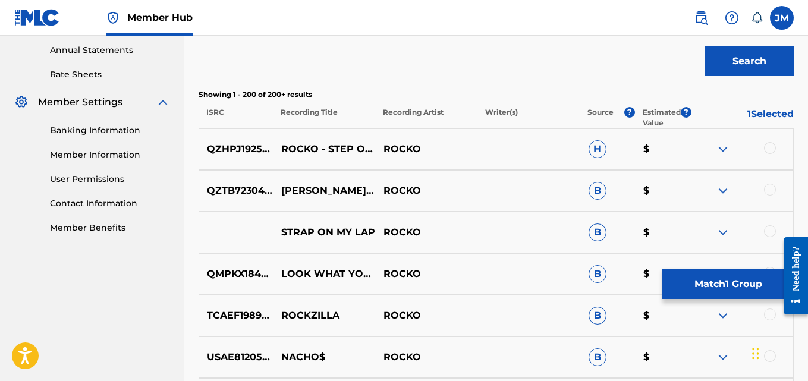
scroll to position [447, 0]
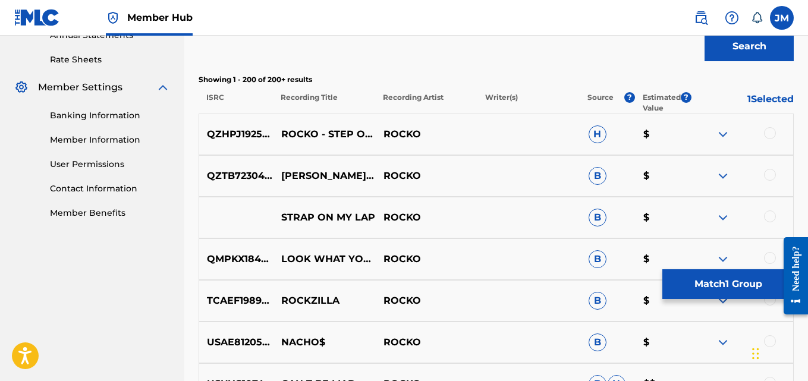
click at [719, 131] on img at bounding box center [723, 134] width 14 height 14
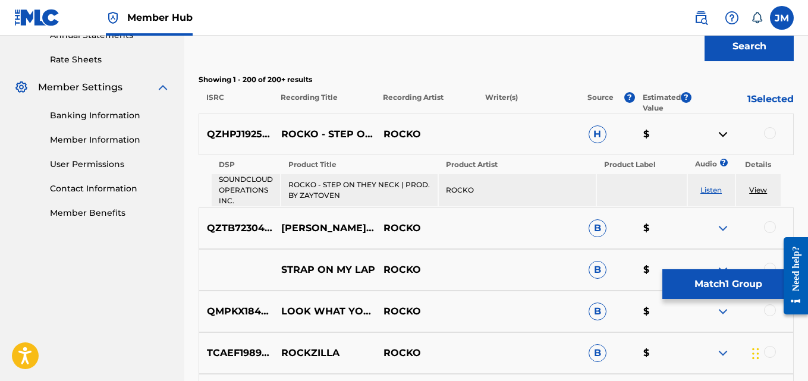
click at [722, 133] on img at bounding box center [723, 134] width 14 height 14
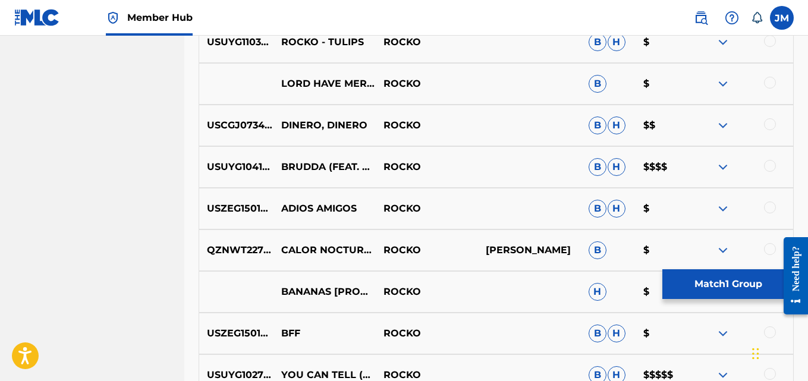
scroll to position [1747, 0]
click at [726, 126] on img at bounding box center [723, 125] width 14 height 14
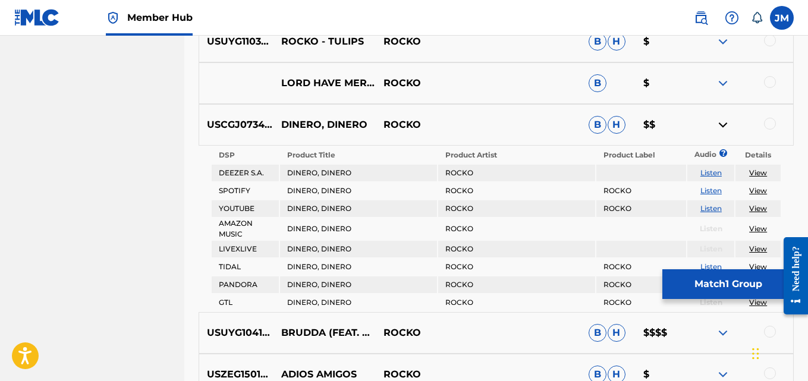
click at [708, 173] on link "Listen" at bounding box center [711, 172] width 21 height 9
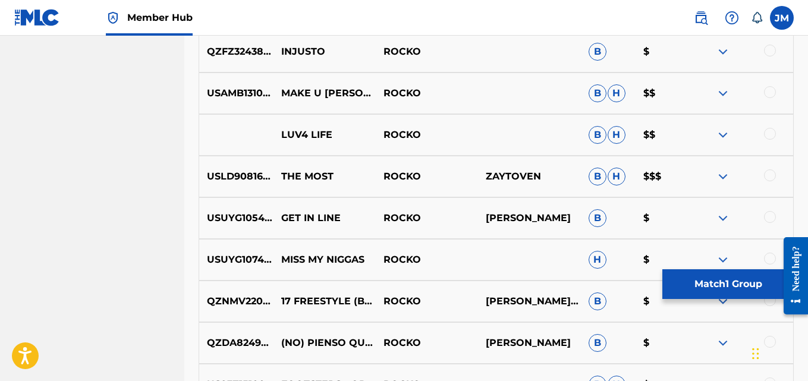
scroll to position [2904, 0]
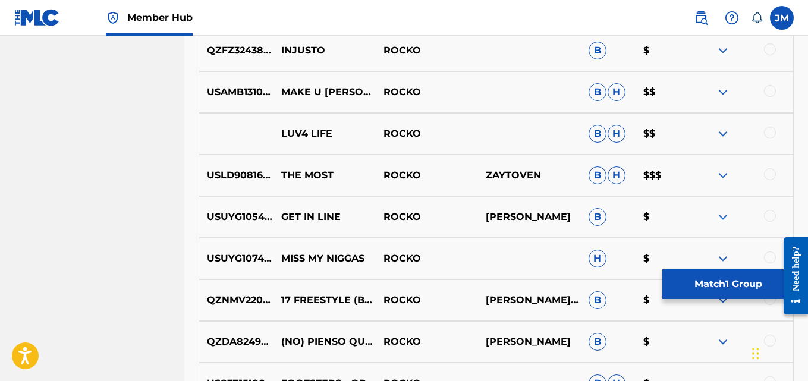
click at [770, 220] on div at bounding box center [770, 216] width 12 height 12
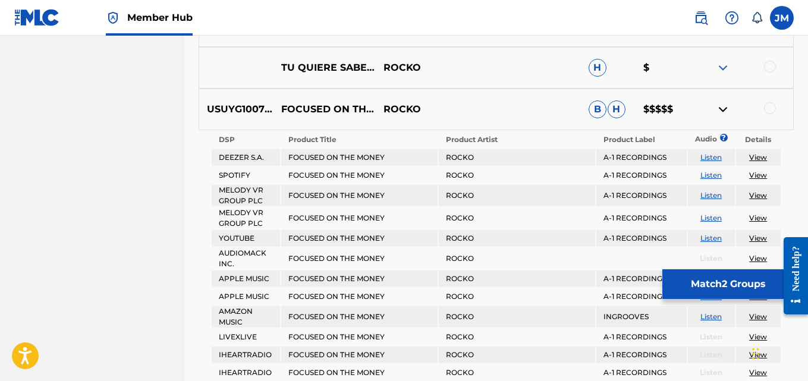
scroll to position [3926, 0]
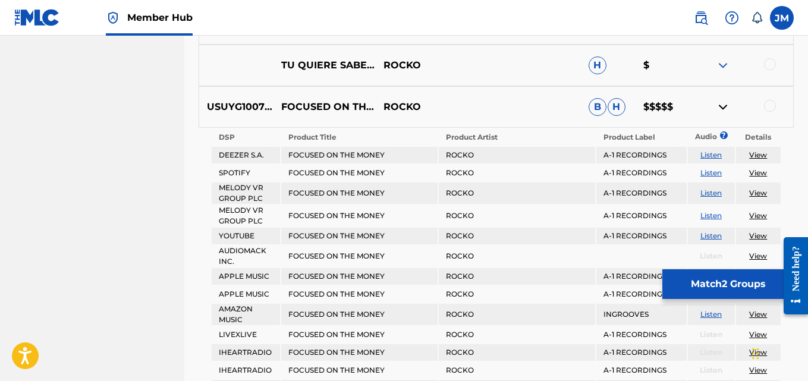
click at [768, 109] on div at bounding box center [770, 106] width 12 height 12
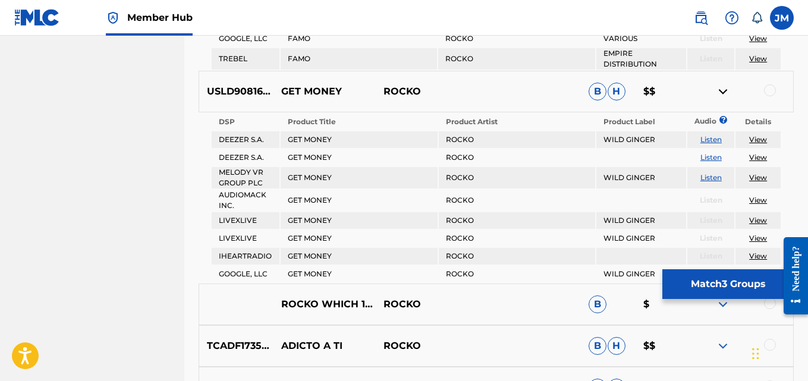
scroll to position [5860, 0]
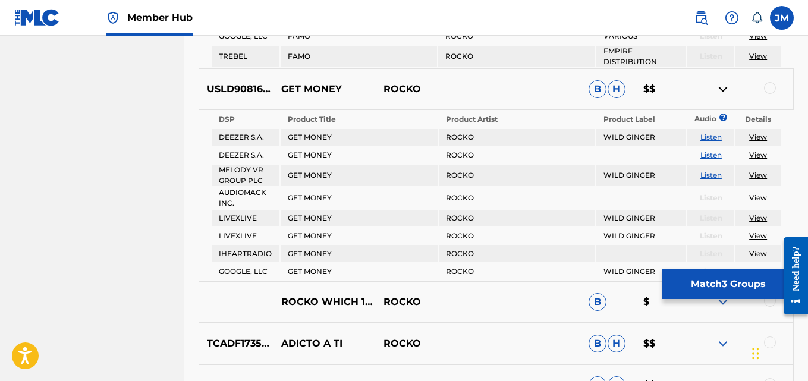
click at [721, 87] on img at bounding box center [723, 89] width 14 height 14
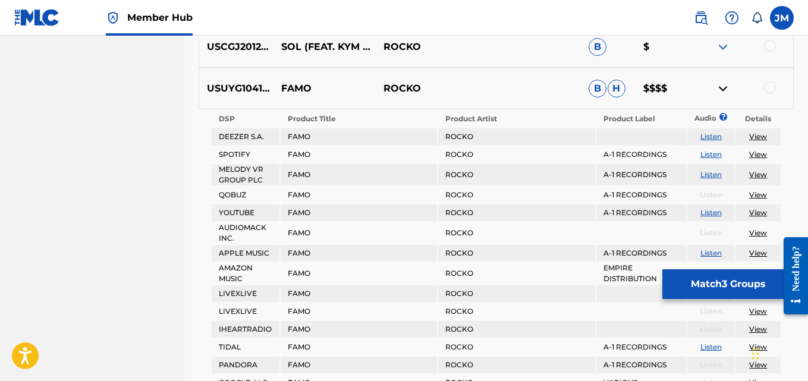
scroll to position [5484, 0]
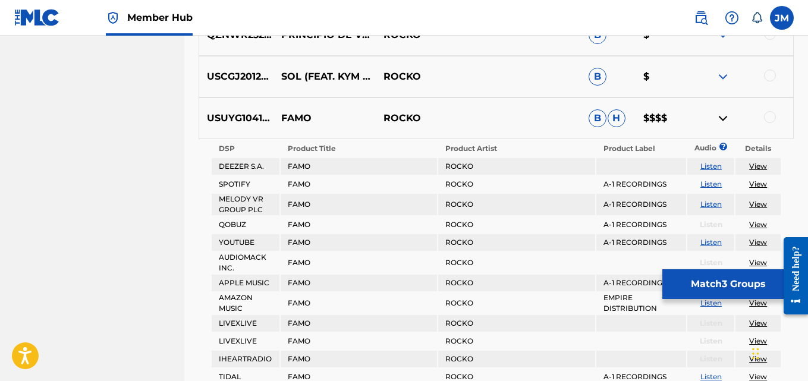
click at [724, 116] on img at bounding box center [723, 118] width 14 height 14
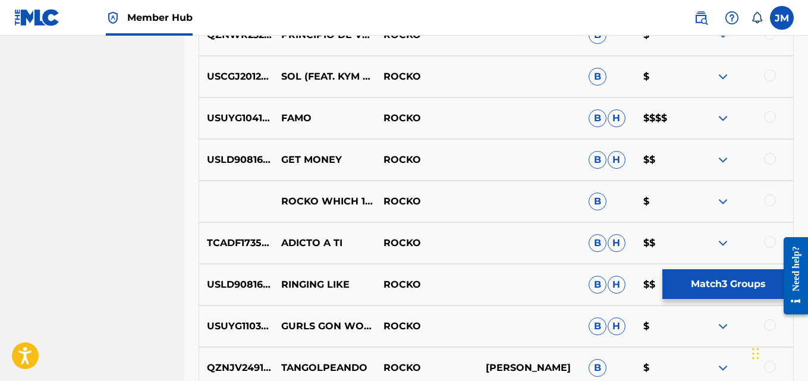
click at [765, 119] on div at bounding box center [770, 117] width 12 height 12
click at [765, 119] on img at bounding box center [770, 117] width 12 height 12
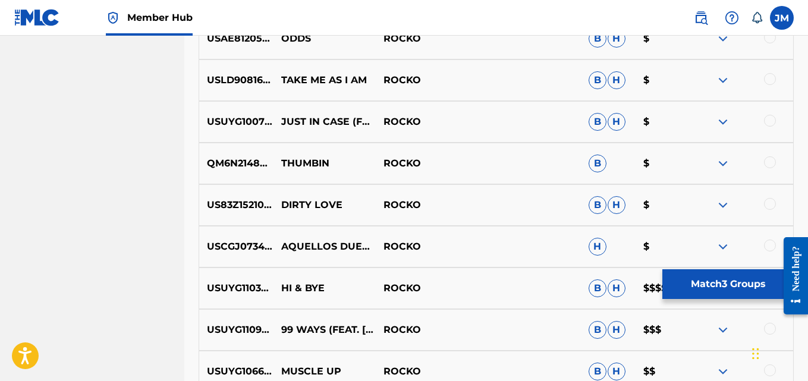
scroll to position [6167, 0]
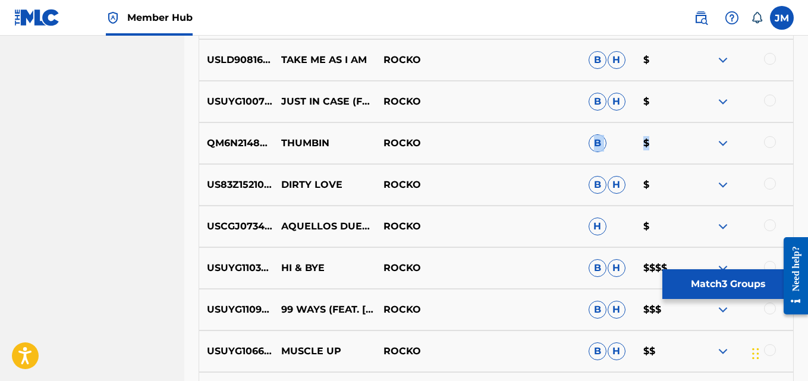
drag, startPoint x: 659, startPoint y: 134, endPoint x: 523, endPoint y: 145, distance: 136.1
click at [523, 145] on div "QM6N21484617 THUMBIN ROCKO B $" at bounding box center [497, 144] width 596 height 42
click at [770, 140] on div at bounding box center [770, 142] width 12 height 12
click at [726, 143] on img at bounding box center [723, 143] width 14 height 14
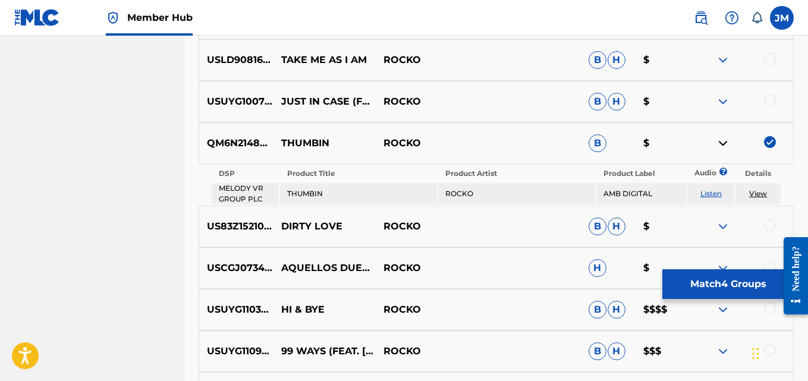
click at [754, 195] on link "View" at bounding box center [759, 193] width 18 height 9
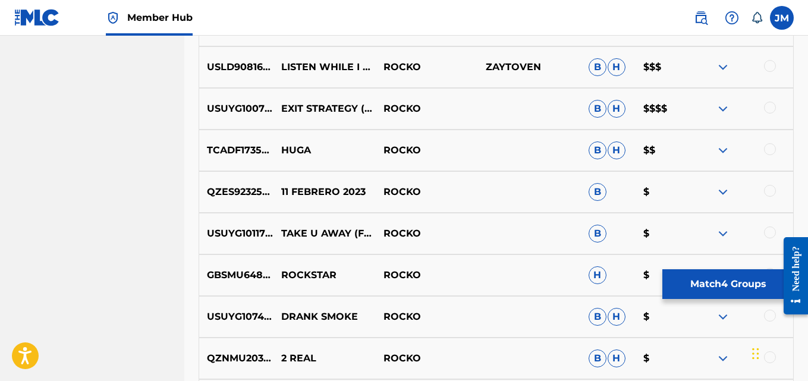
scroll to position [7451, 0]
click at [770, 232] on div at bounding box center [770, 232] width 12 height 12
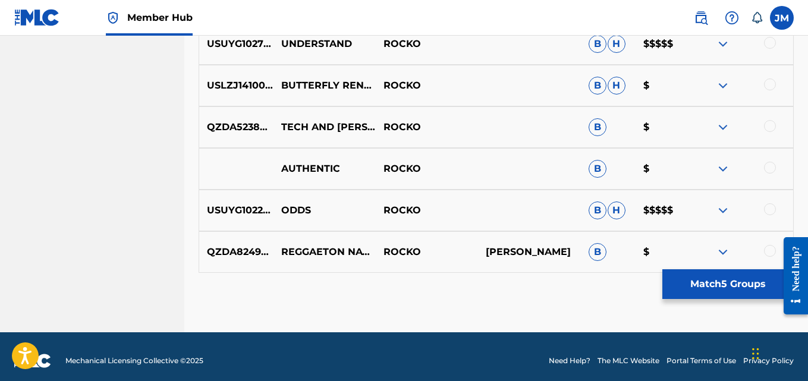
scroll to position [9231, 0]
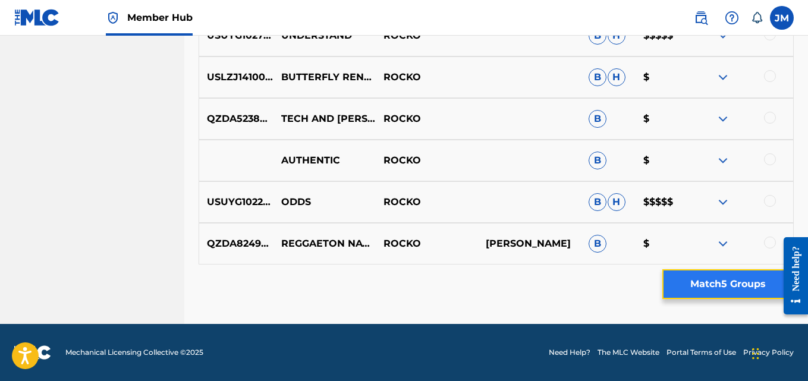
click at [725, 284] on button "Match 5 Groups" at bounding box center [728, 284] width 131 height 30
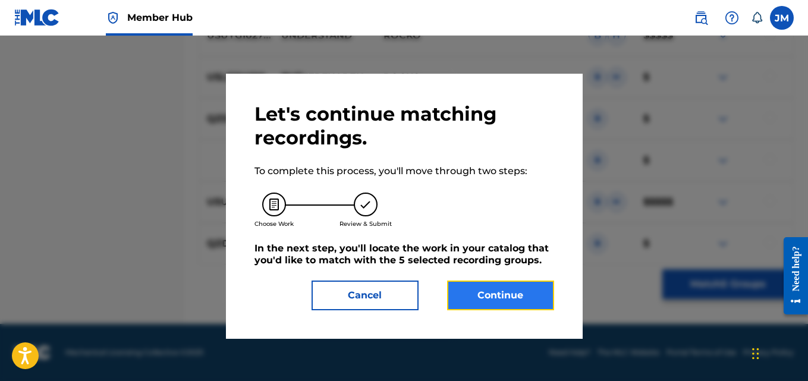
click at [503, 292] on button "Continue" at bounding box center [500, 296] width 107 height 30
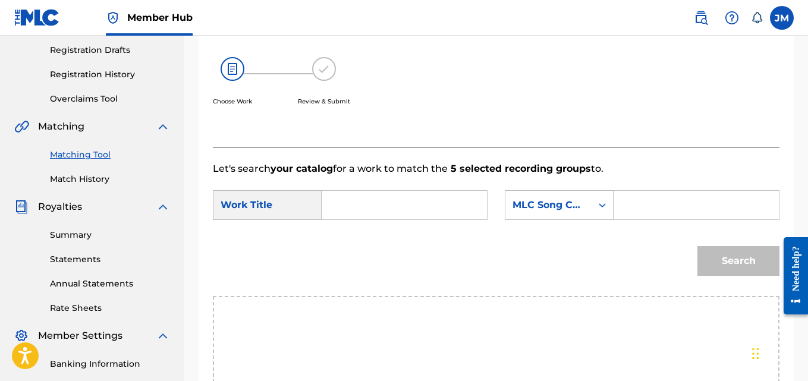
scroll to position [203, 0]
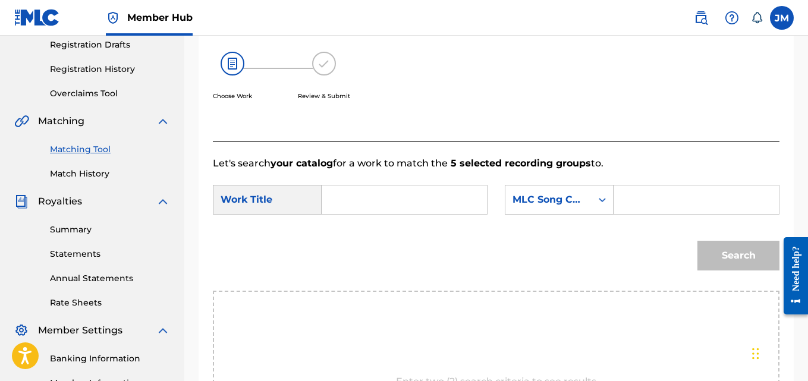
click at [363, 208] on input "Search Form" at bounding box center [404, 200] width 145 height 29
click at [289, 214] on div "Work Title" at bounding box center [267, 200] width 109 height 30
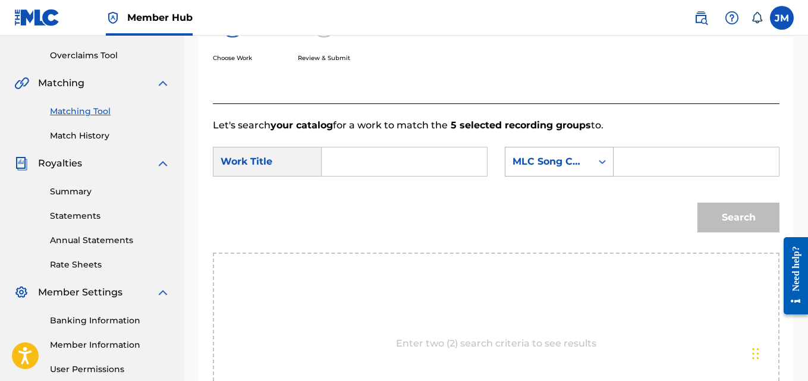
scroll to position [241, 0]
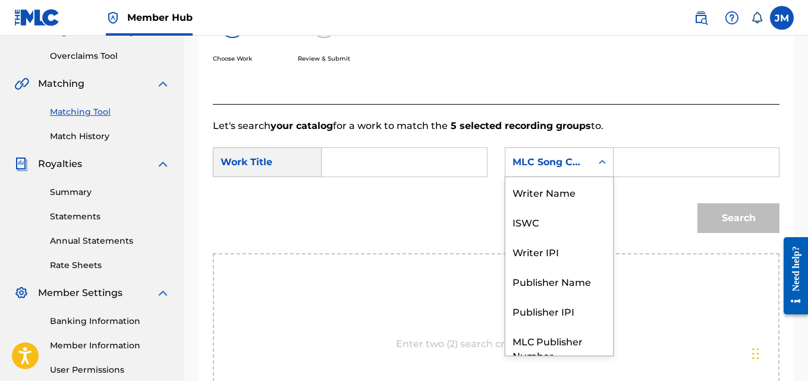
click at [600, 168] on icon "Search Form" at bounding box center [603, 162] width 12 height 12
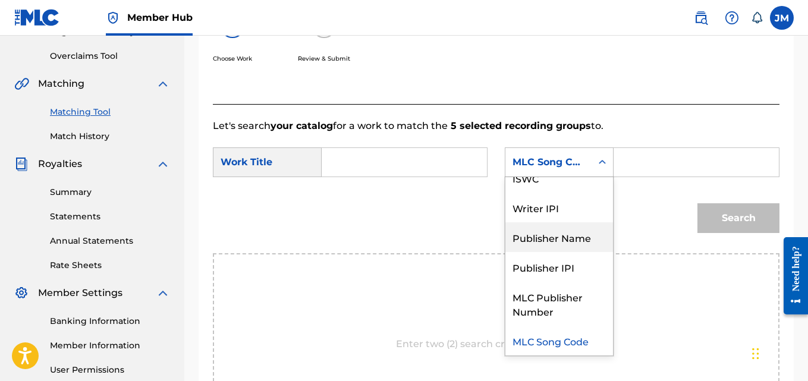
click at [583, 252] on div "Publisher Name" at bounding box center [560, 237] width 108 height 30
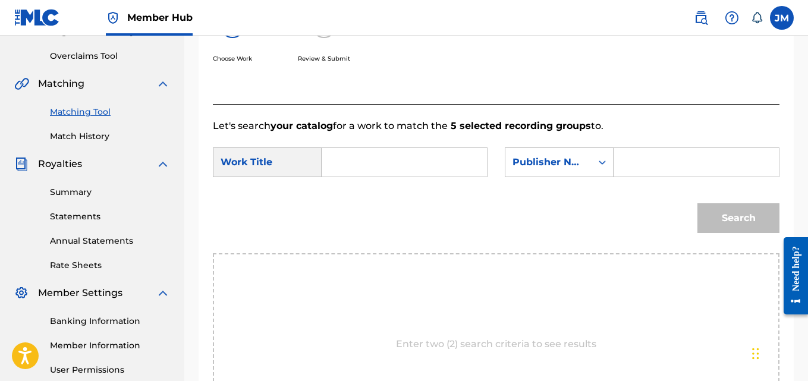
click at [635, 177] on input "Search Form" at bounding box center [696, 162] width 145 height 29
click at [425, 177] on input "Search Form" at bounding box center [404, 162] width 145 height 29
type input "T"
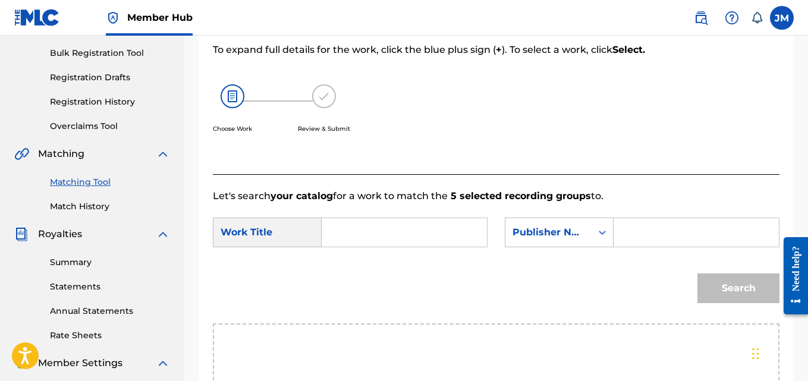
scroll to position [161, 0]
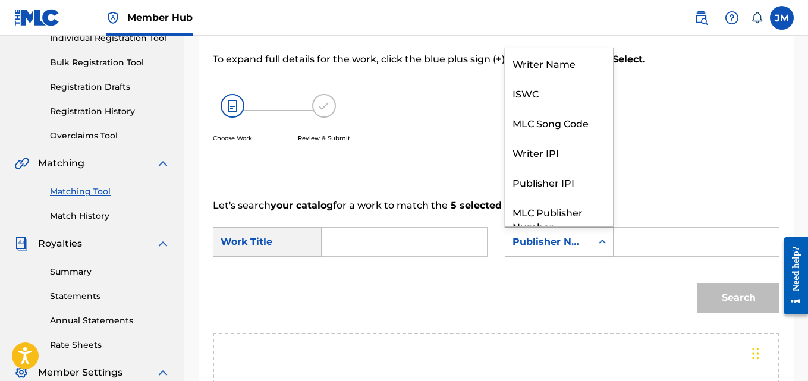
click at [607, 248] on icon "Search Form" at bounding box center [603, 242] width 12 height 12
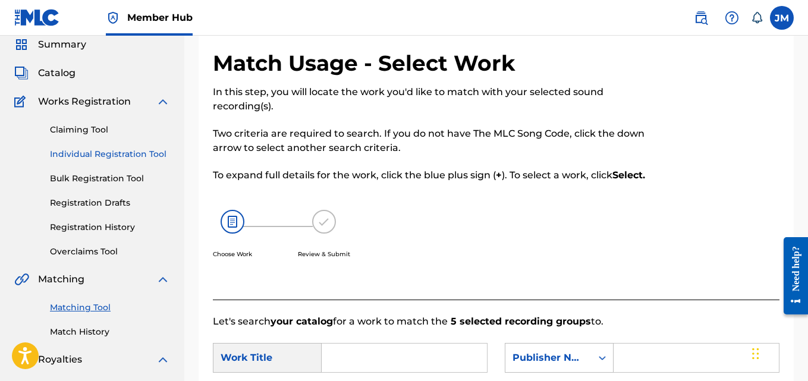
scroll to position [44, 0]
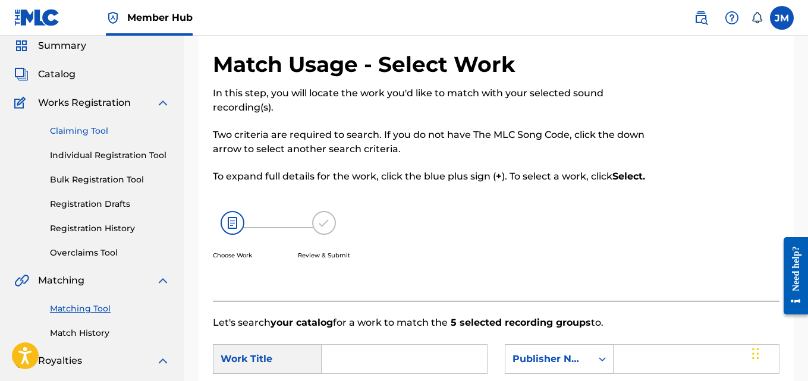
click at [92, 130] on link "Claiming Tool" at bounding box center [110, 131] width 120 height 12
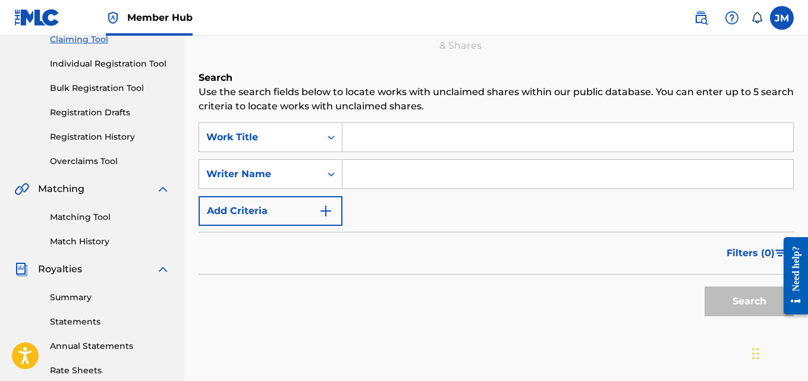
scroll to position [142, 0]
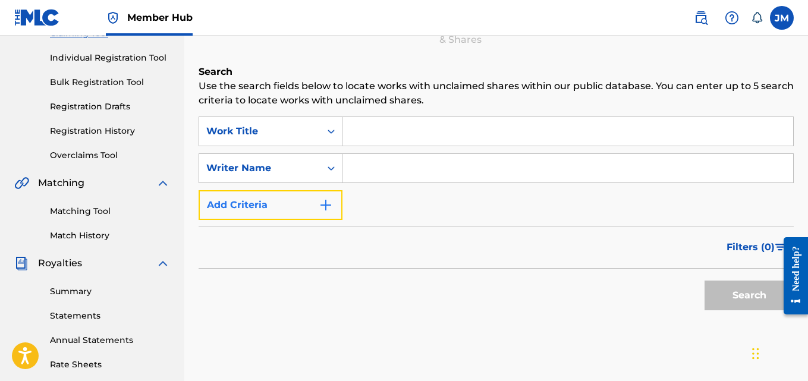
click at [328, 203] on img "Search Form" at bounding box center [326, 205] width 14 height 14
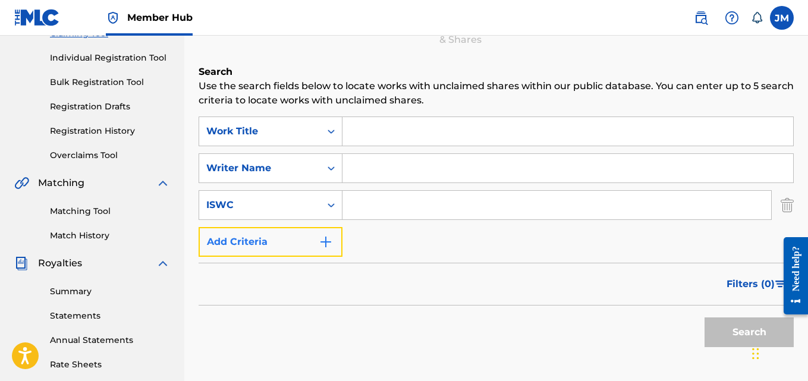
click at [325, 244] on img "Search Form" at bounding box center [326, 242] width 14 height 14
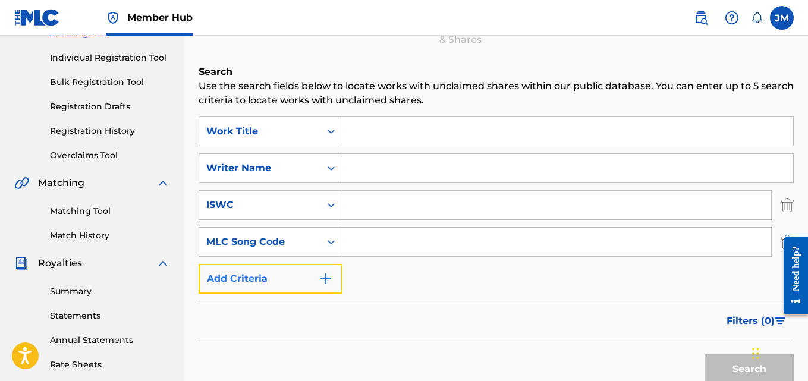
click at [327, 283] on img "Search Form" at bounding box center [326, 279] width 14 height 14
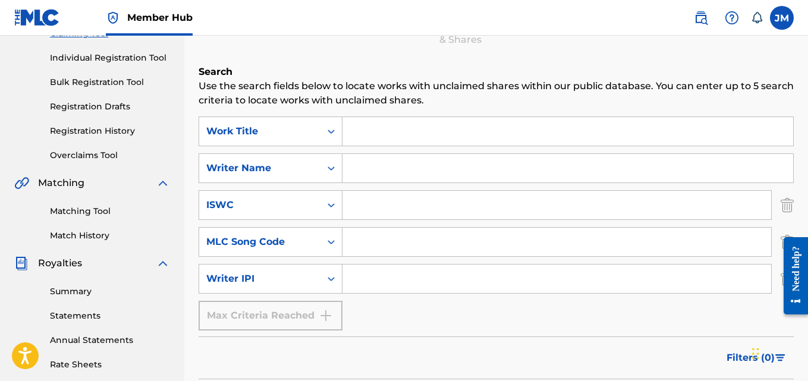
click at [359, 165] on input "Search Form" at bounding box center [568, 168] width 451 height 29
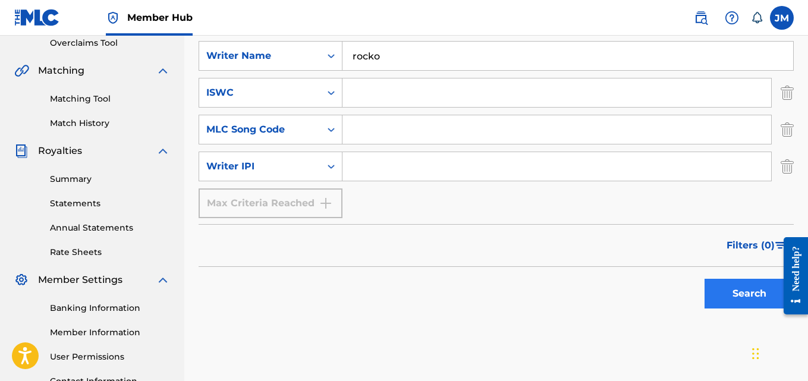
scroll to position [255, 0]
type input "rocko"
click at [735, 296] on button "Search" at bounding box center [749, 293] width 89 height 30
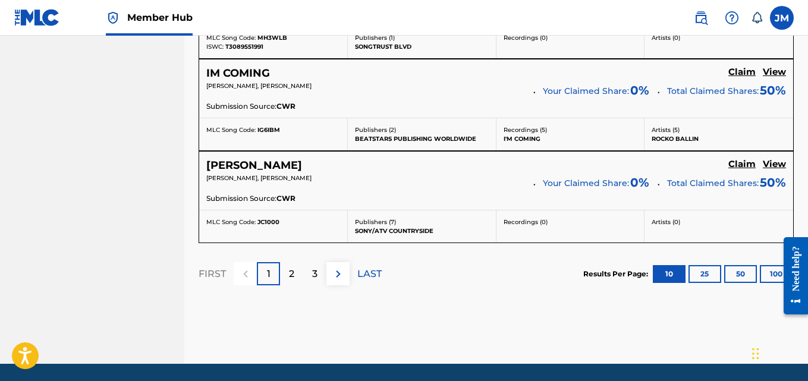
scroll to position [1227, 0]
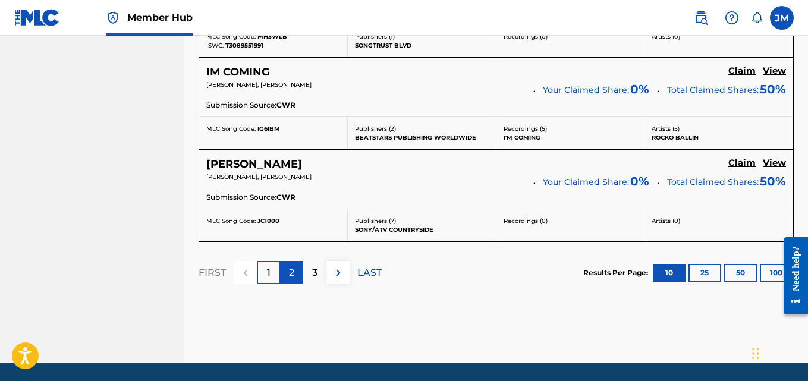
click at [284, 274] on div "2" at bounding box center [291, 272] width 23 height 23
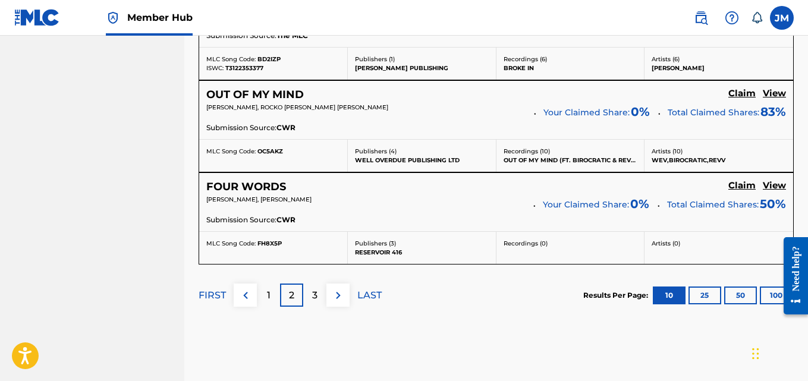
scroll to position [1305, 0]
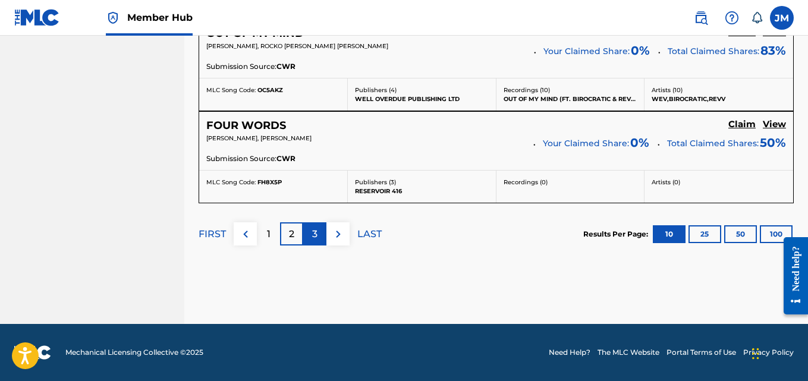
click at [316, 234] on p "3" at bounding box center [314, 234] width 5 height 14
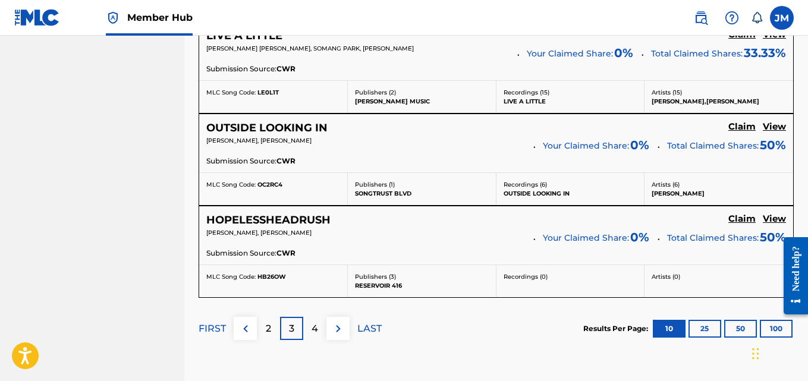
scroll to position [1296, 0]
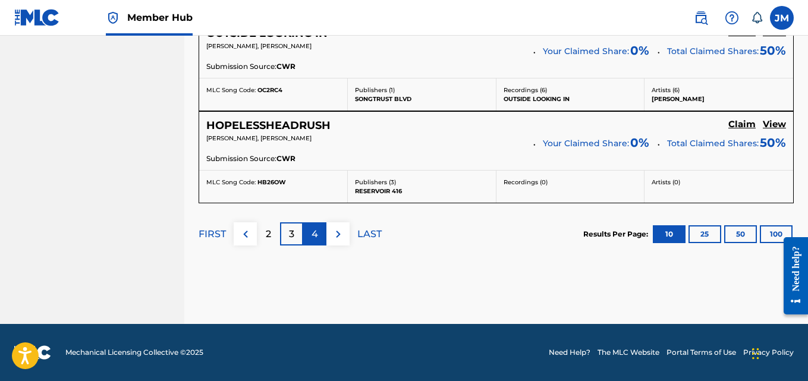
click at [316, 239] on p "4" at bounding box center [315, 234] width 7 height 14
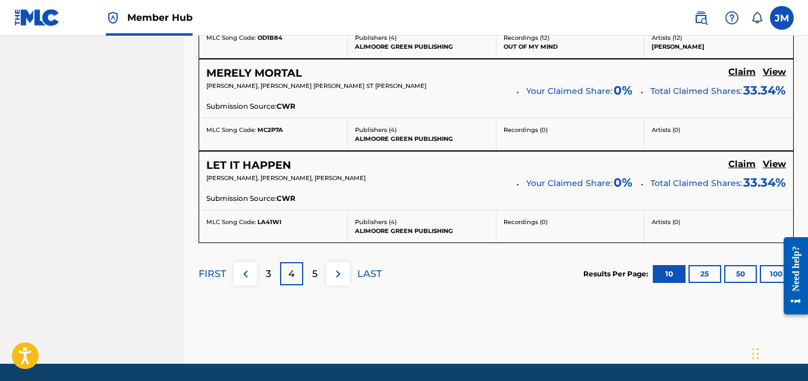
scroll to position [1305, 0]
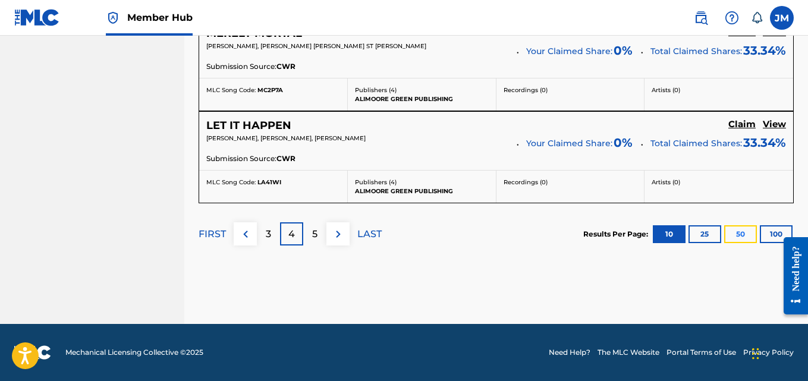
click at [739, 235] on button "50" at bounding box center [741, 234] width 33 height 18
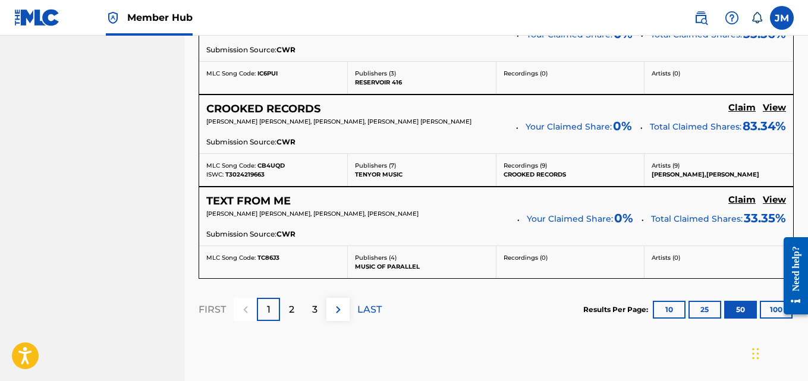
scroll to position [4870, 0]
click at [288, 306] on div "2" at bounding box center [291, 308] width 23 height 23
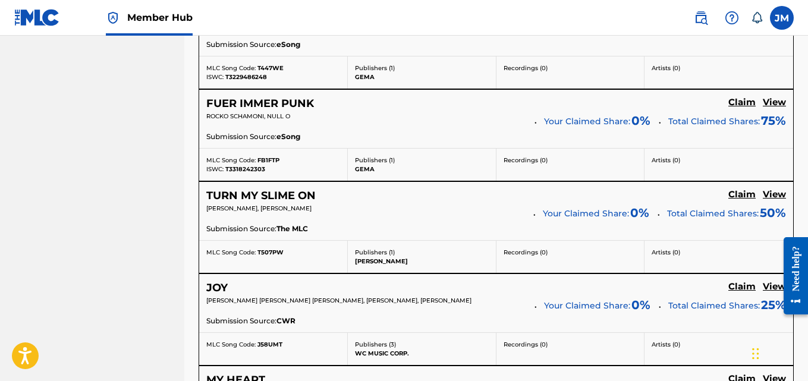
scroll to position [4887, 0]
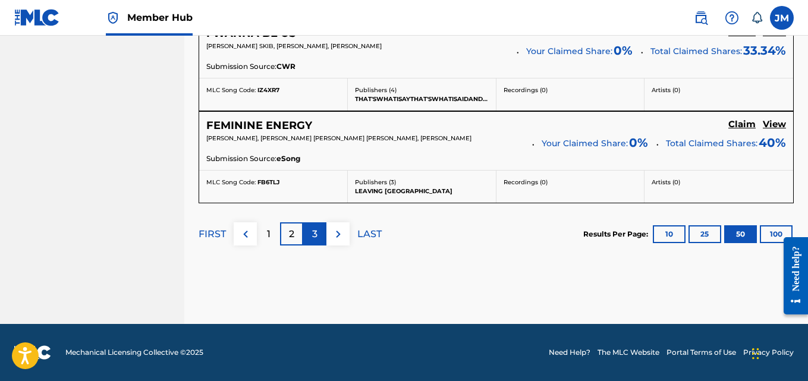
click at [321, 231] on div "3" at bounding box center [314, 233] width 23 height 23
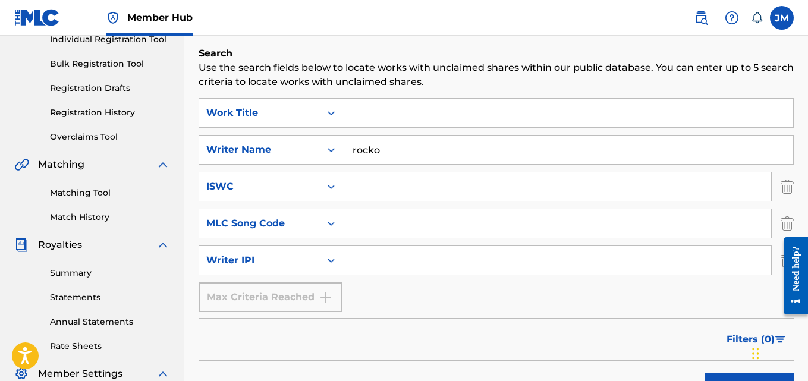
scroll to position [0, 0]
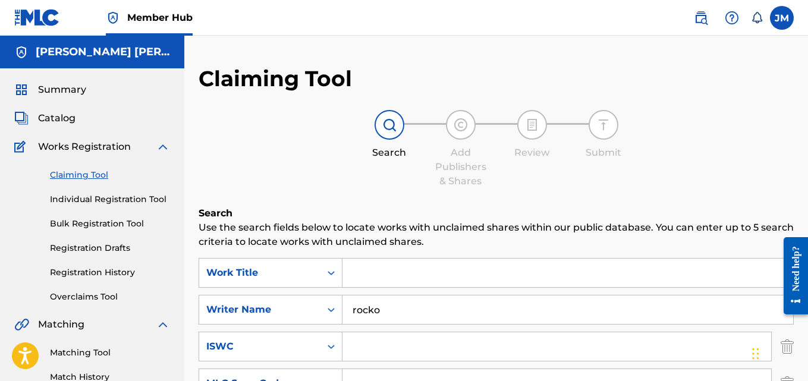
click at [95, 177] on link "Claiming Tool" at bounding box center [110, 175] width 120 height 12
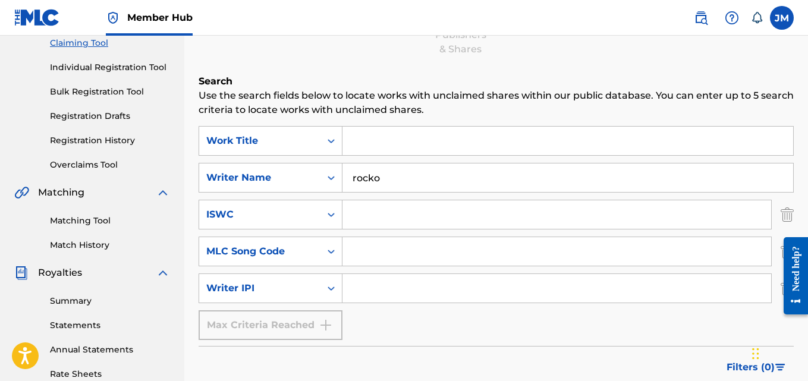
scroll to position [133, 0]
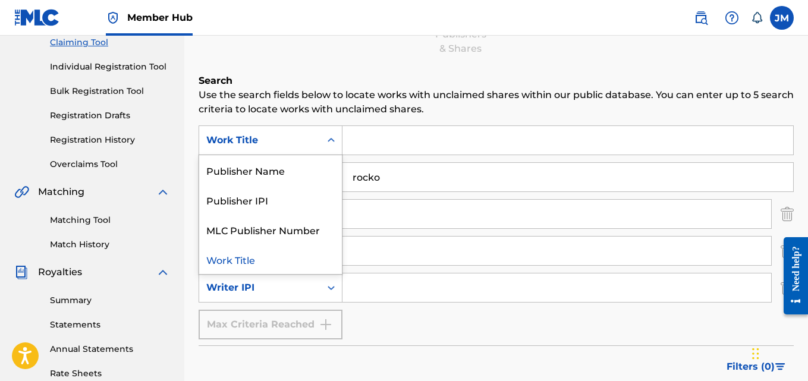
click at [328, 148] on div "Search Form" at bounding box center [331, 140] width 21 height 21
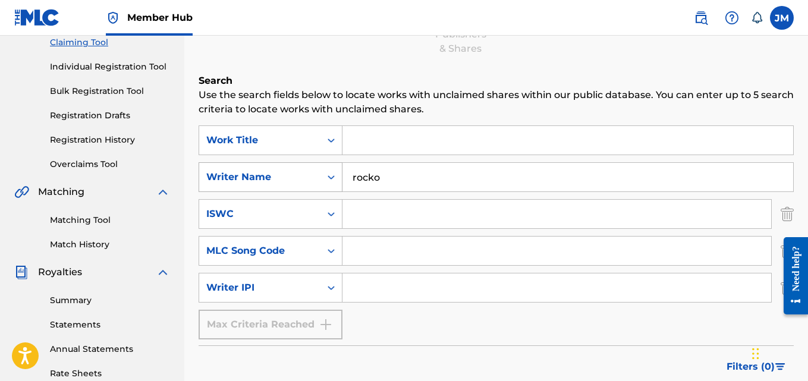
click at [330, 178] on icon "Search Form" at bounding box center [331, 177] width 7 height 4
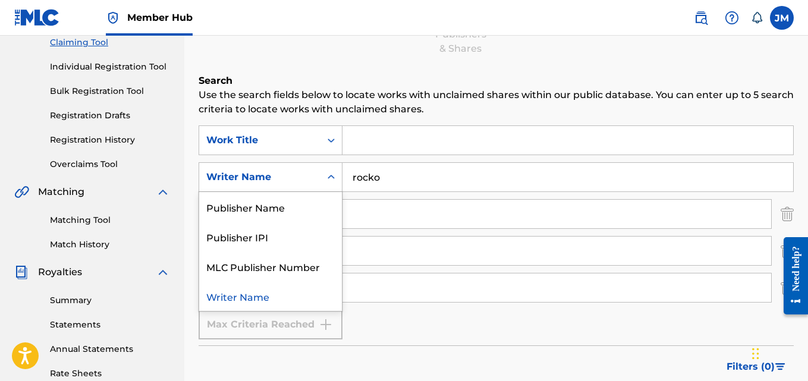
click at [330, 178] on icon "Search Form" at bounding box center [331, 177] width 7 height 4
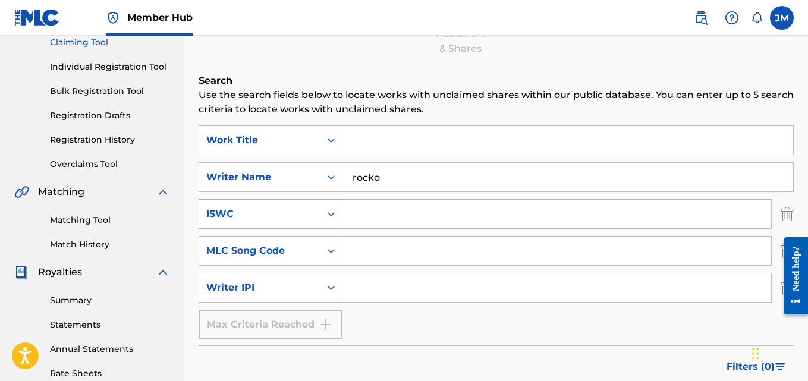
click at [330, 220] on div "Search Form" at bounding box center [331, 213] width 21 height 21
click at [330, 242] on div "Search Form" at bounding box center [331, 250] width 21 height 21
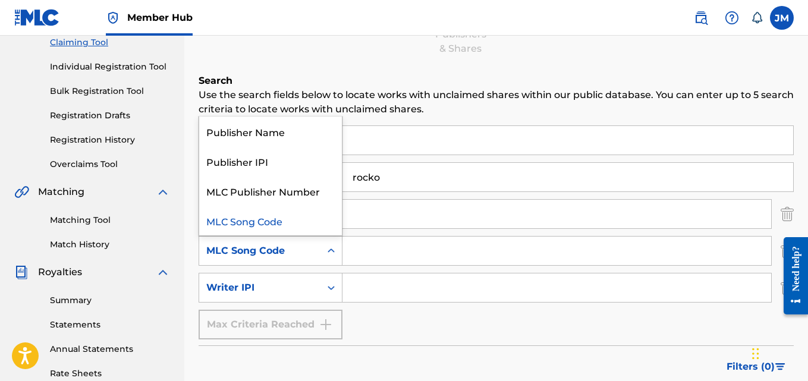
click at [330, 242] on div "Search Form" at bounding box center [331, 250] width 21 height 21
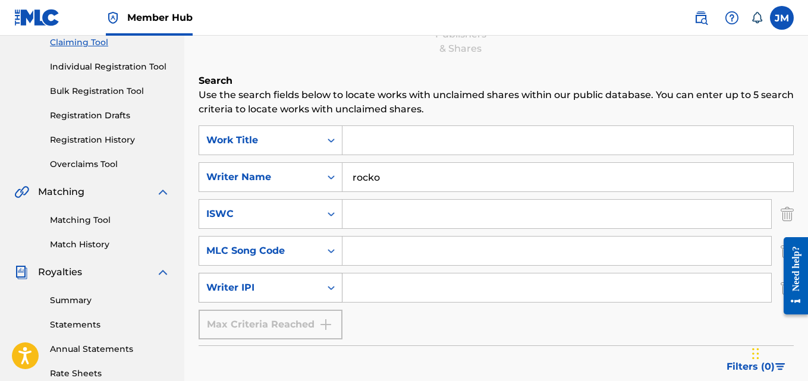
click at [331, 287] on icon "Search Form" at bounding box center [331, 288] width 12 height 12
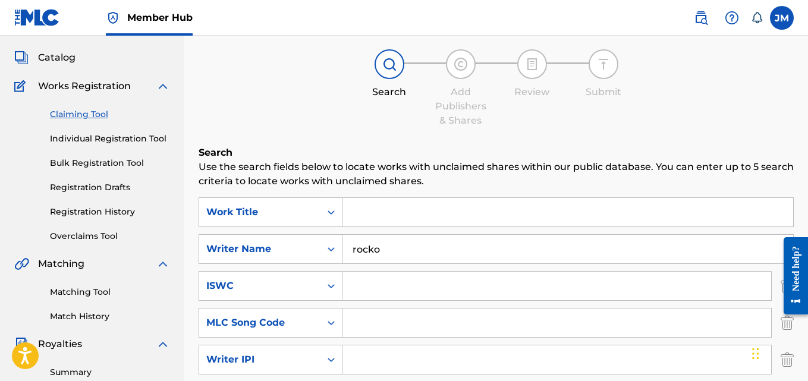
scroll to position [0, 0]
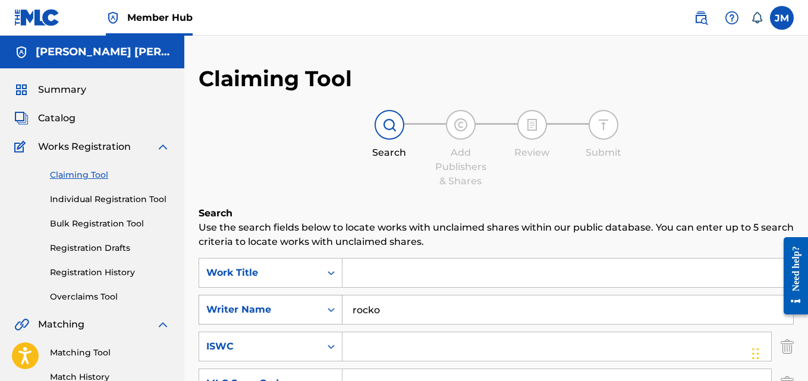
drag, startPoint x: 393, startPoint y: 312, endPoint x: 313, endPoint y: 308, distance: 79.8
click at [313, 308] on div "SearchWithCriteria21a2cb16-355d-469c-9271-db3d1a3737d1 Writer Name rocko" at bounding box center [497, 310] width 596 height 30
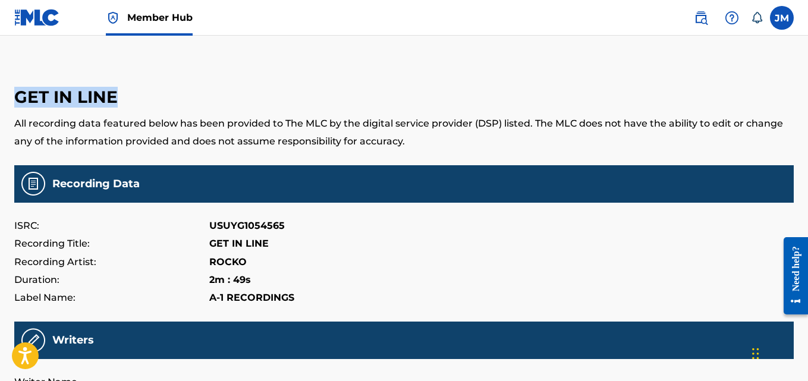
drag, startPoint x: 121, startPoint y: 93, endPoint x: 1, endPoint y: 102, distance: 120.5
copy h3 "GET IN LINE"
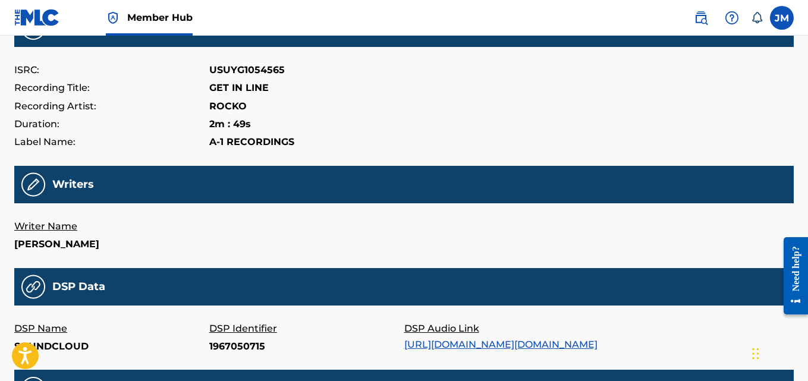
scroll to position [156, 0]
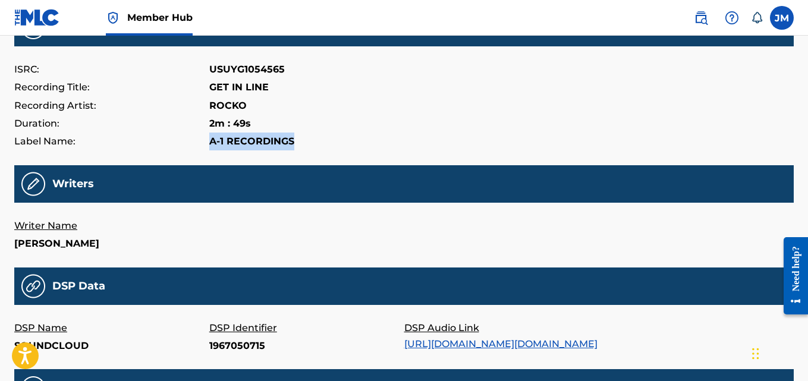
drag, startPoint x: 302, startPoint y: 139, endPoint x: 206, endPoint y: 152, distance: 96.7
click at [206, 152] on main "GET IN LINE All recording data featured below has been provided to The MLC by t…" at bounding box center [404, 237] width 780 height 657
copy div "A-1 RECORDINGS"
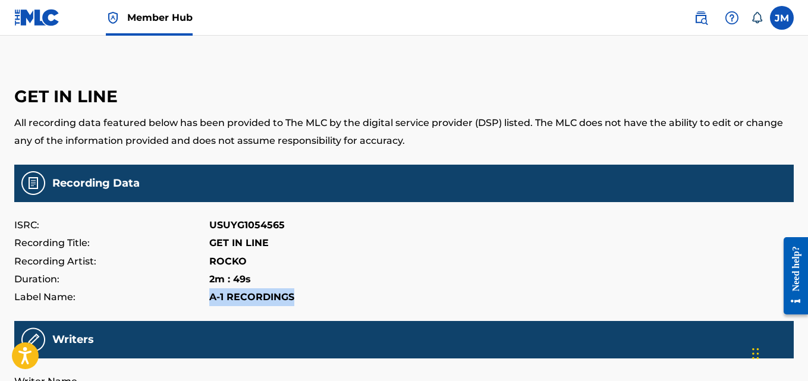
scroll to position [0, 0]
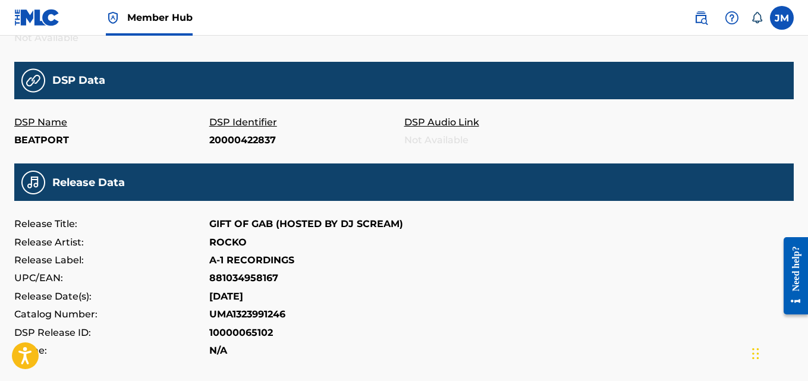
scroll to position [362, 0]
